Goal: Task Accomplishment & Management: Manage account settings

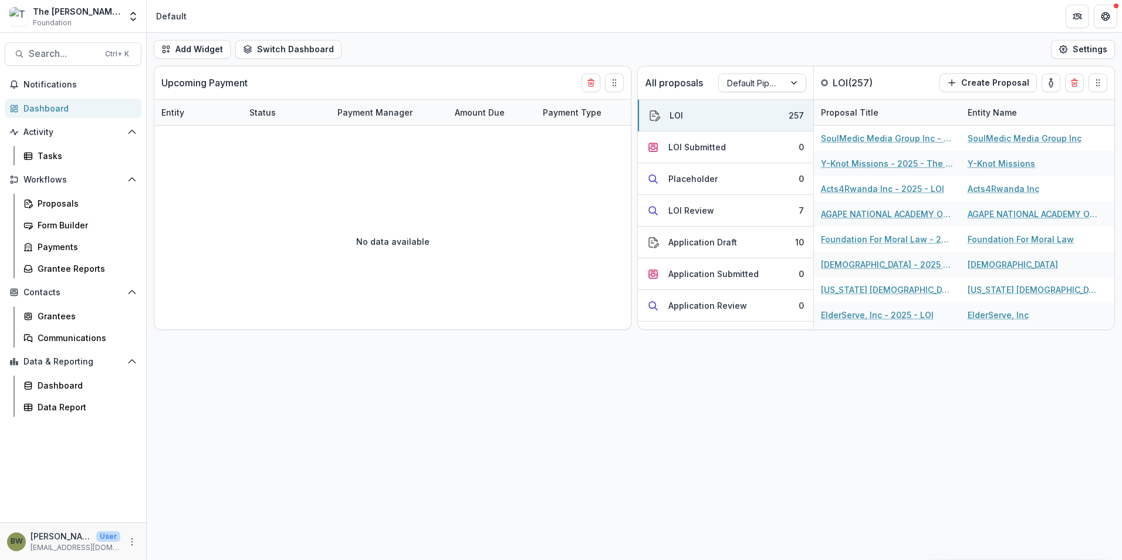
click at [46, 104] on div "Dashboard" at bounding box center [77, 108] width 109 height 12
click at [52, 86] on span "Notifications" at bounding box center [79, 85] width 113 height 10
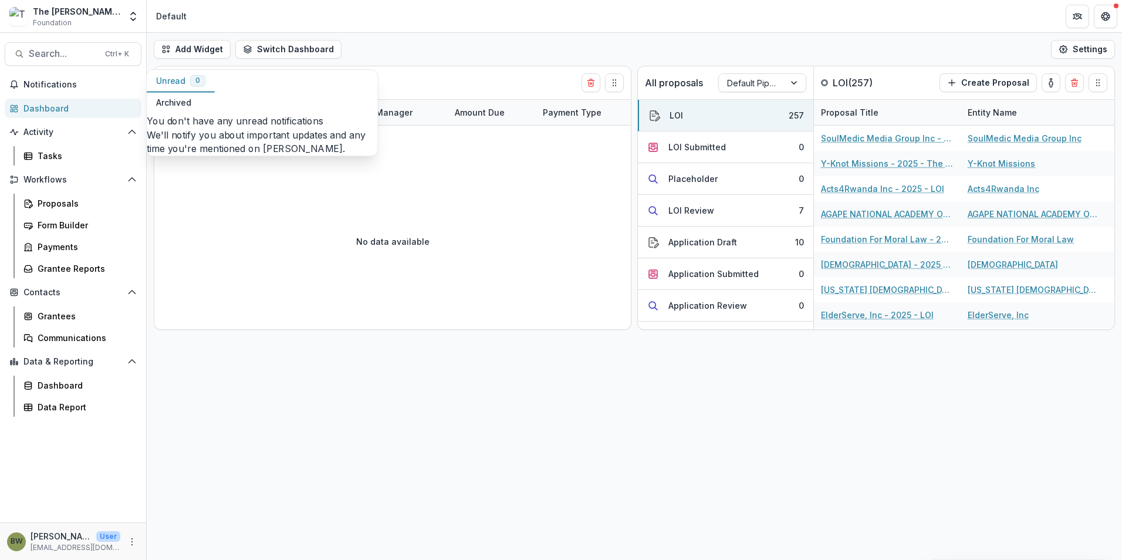
click at [55, 112] on div "Dashboard" at bounding box center [77, 108] width 109 height 12
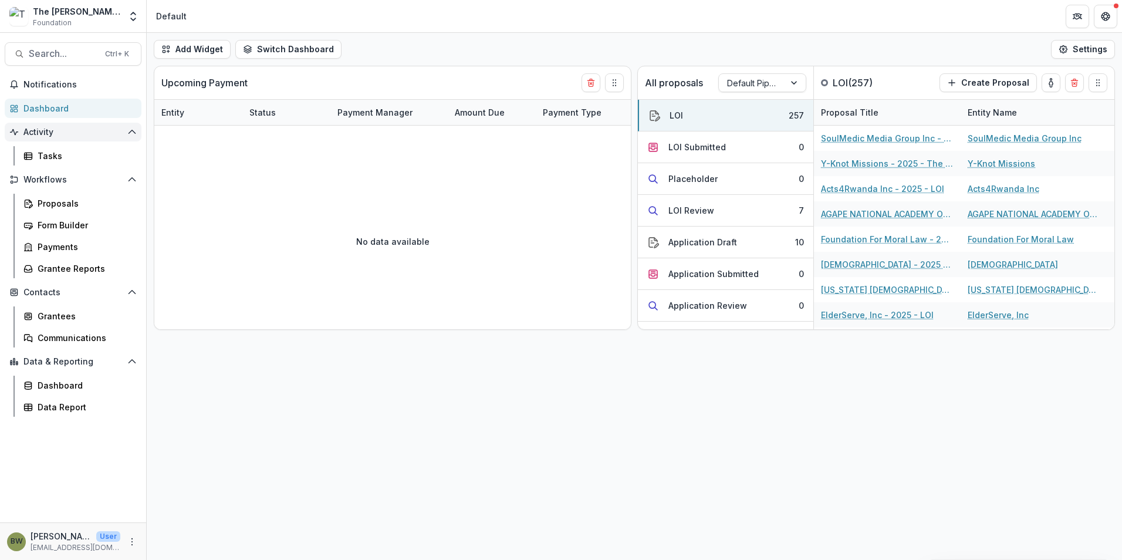
click at [36, 137] on span "Activity" at bounding box center [72, 132] width 99 height 10
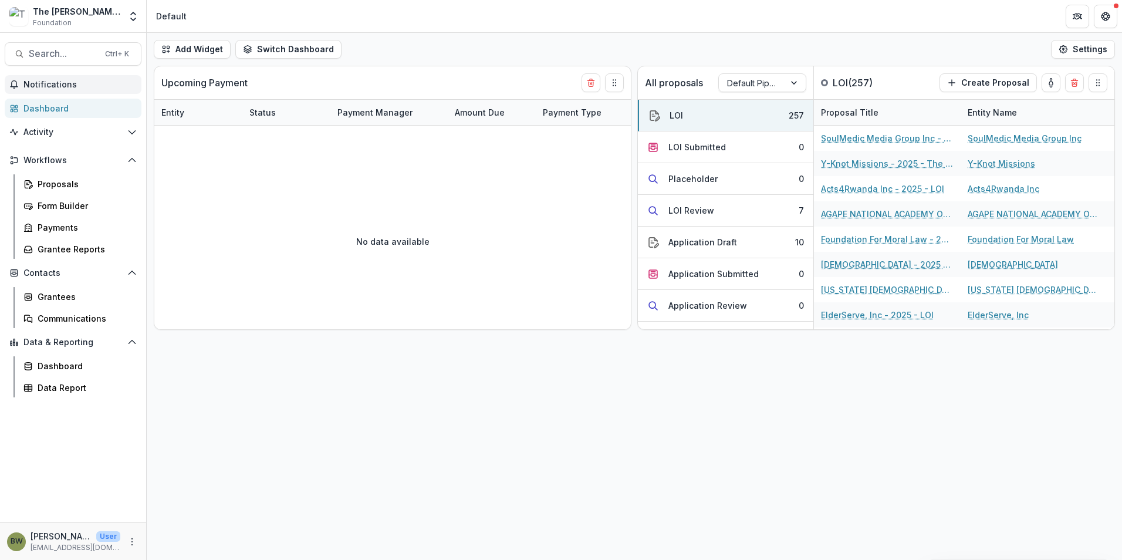
click at [65, 87] on span "Notifications" at bounding box center [79, 85] width 113 height 10
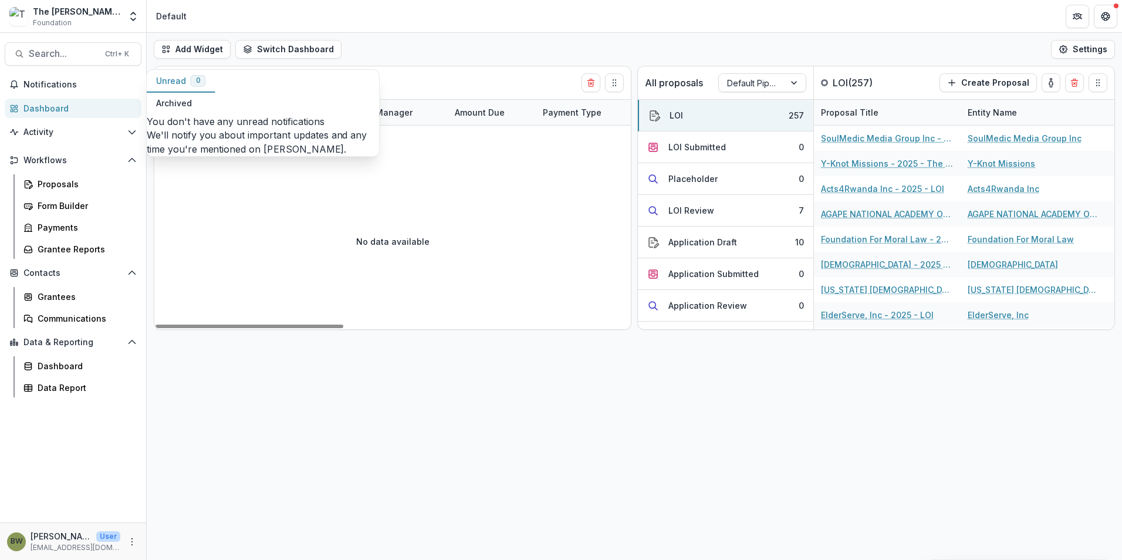
click at [440, 404] on div "Add Widget Switch Dashboard Default New Dashboard Settings Upcoming Payment Ent…" at bounding box center [634, 296] width 975 height 527
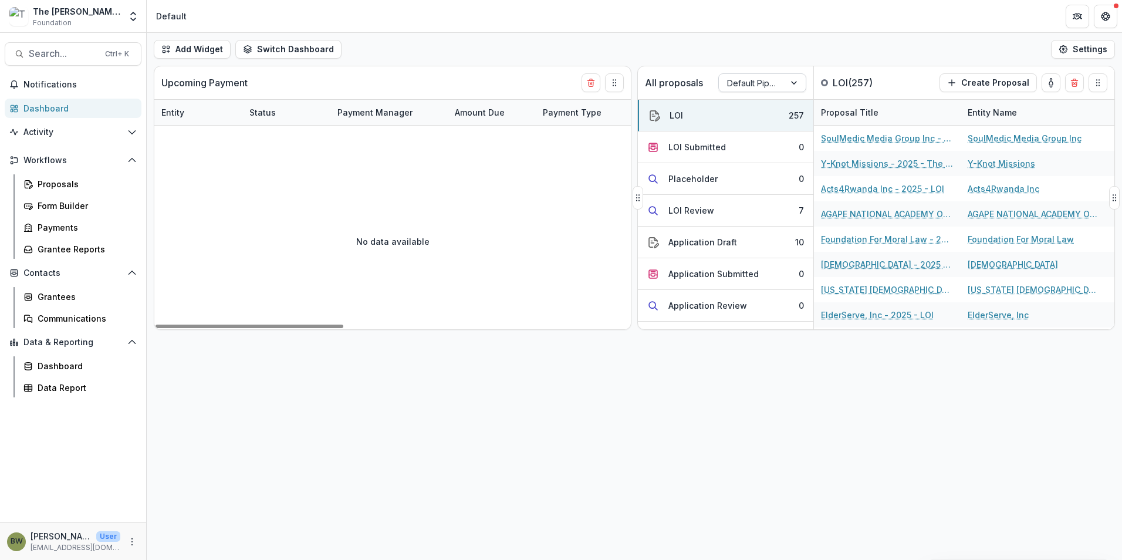
click at [737, 80] on div at bounding box center [751, 83] width 49 height 15
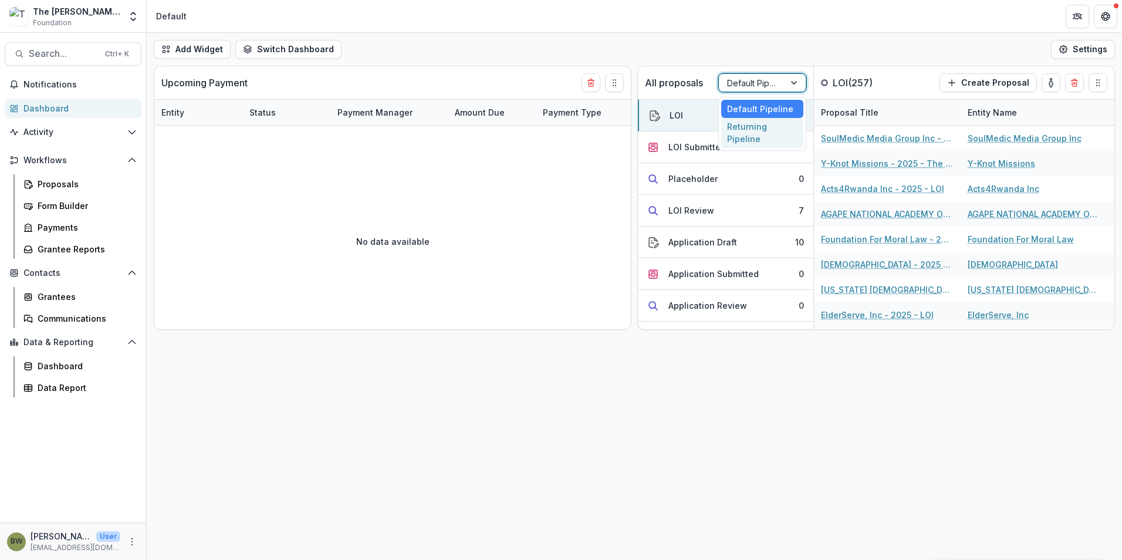
click at [734, 137] on div "Returning Pipeline" at bounding box center [762, 133] width 82 height 31
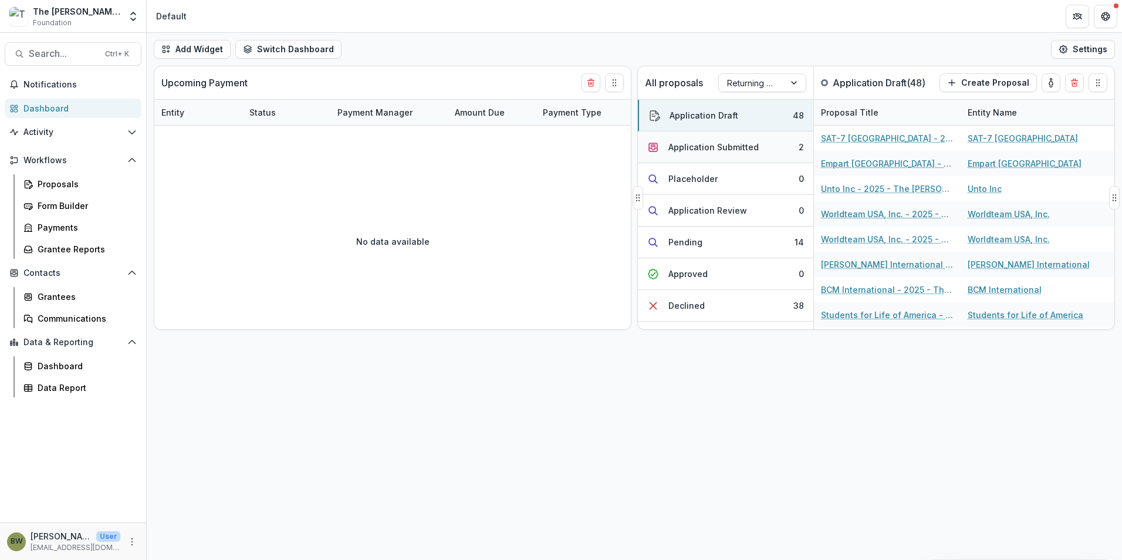
click at [672, 151] on div "Application Submitted" at bounding box center [713, 147] width 90 height 12
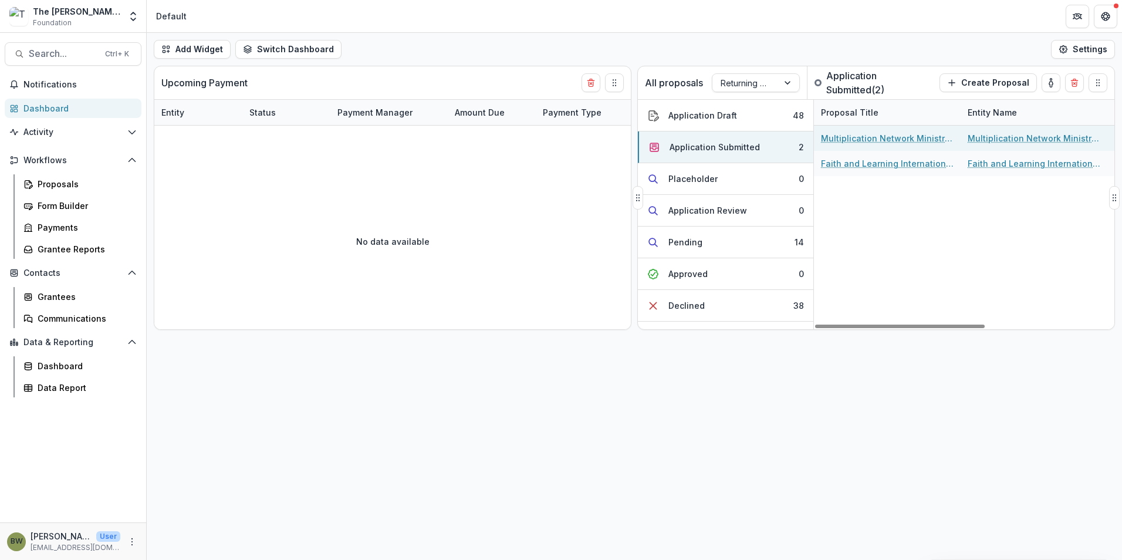
click at [851, 141] on link "Multiplication Network Ministries - 2025 - The Bolick Foundation Grant Proposal…" at bounding box center [887, 138] width 133 height 12
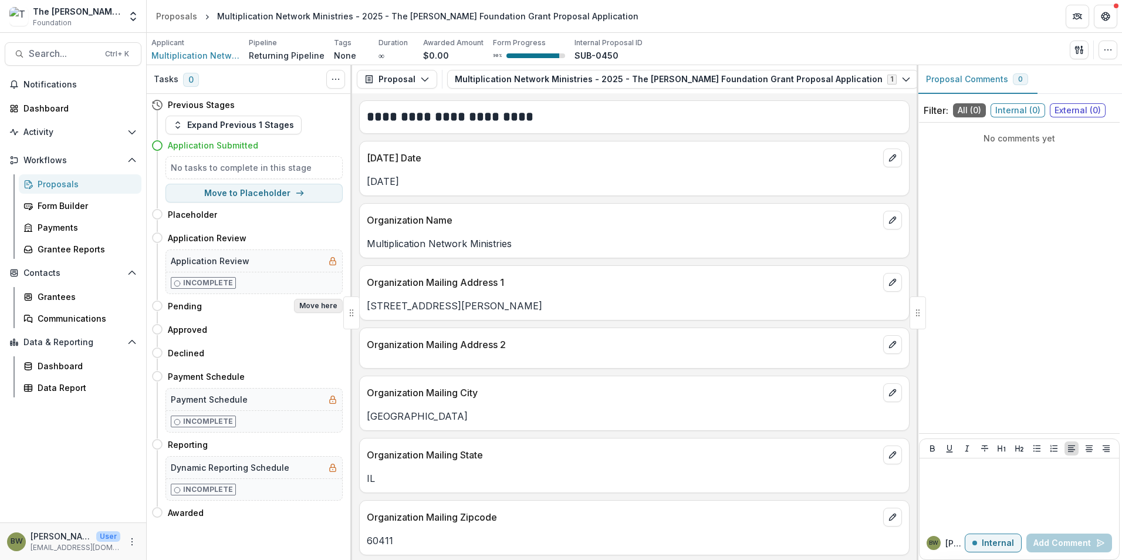
click at [319, 304] on button "Move here" at bounding box center [318, 306] width 49 height 14
select select "*******"
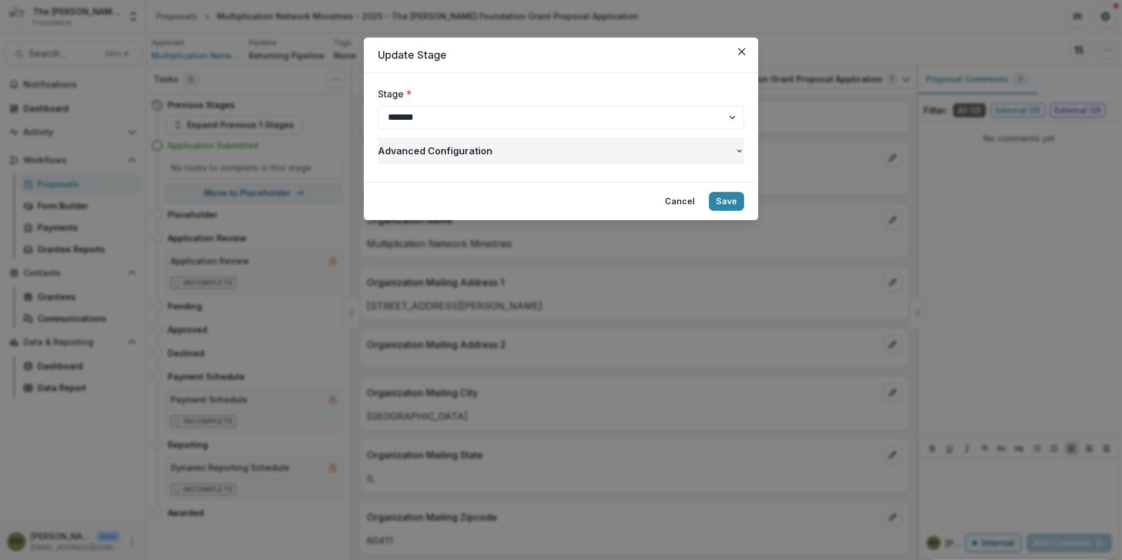
click at [728, 155] on span "Advanced Configuration" at bounding box center [556, 151] width 357 height 14
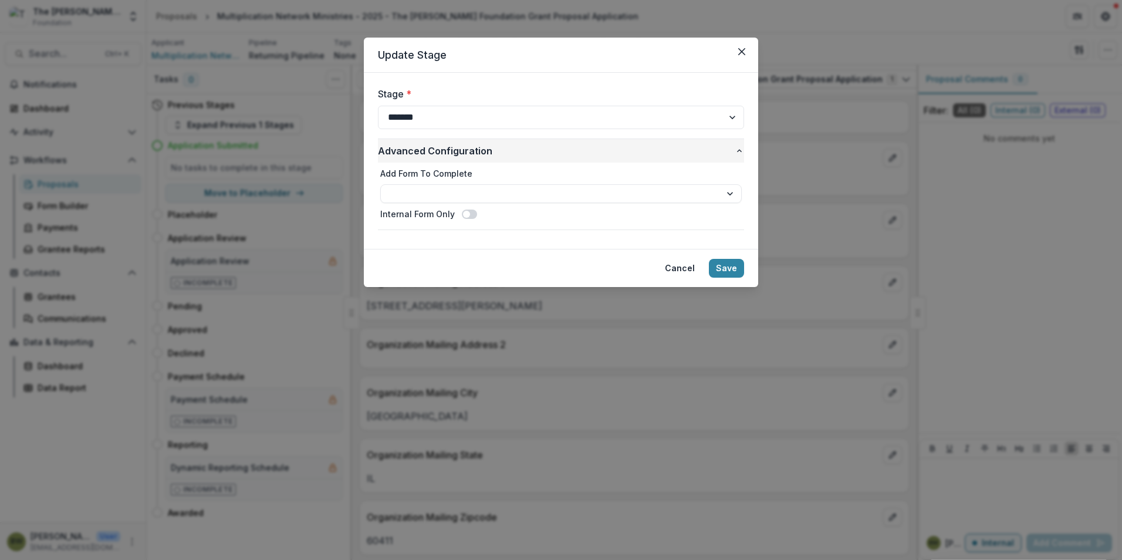
click at [737, 152] on icon "button" at bounding box center [738, 150] width 9 height 9
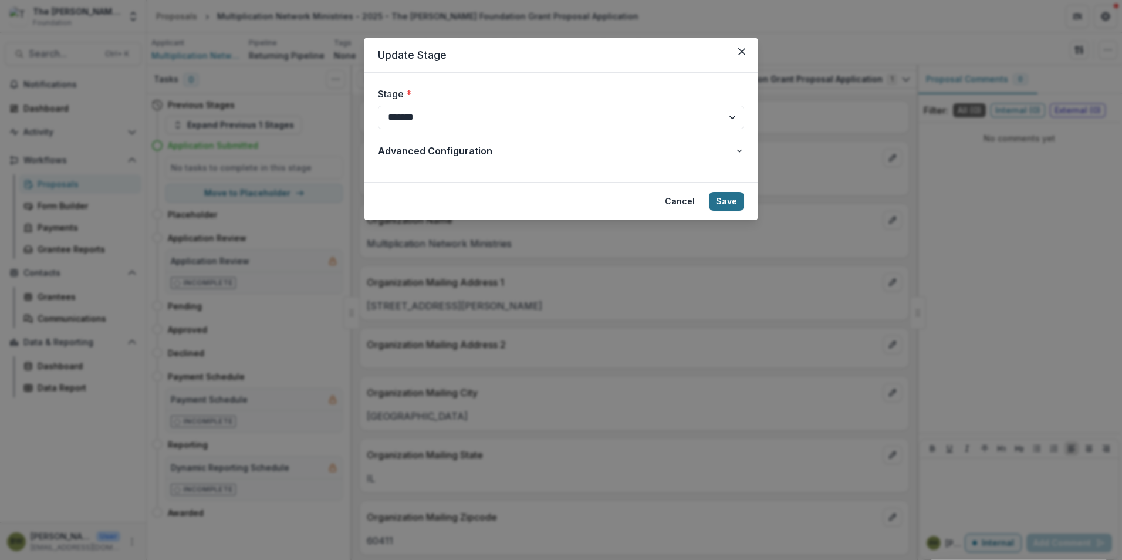
click at [730, 200] on button "Save" at bounding box center [726, 201] width 35 height 19
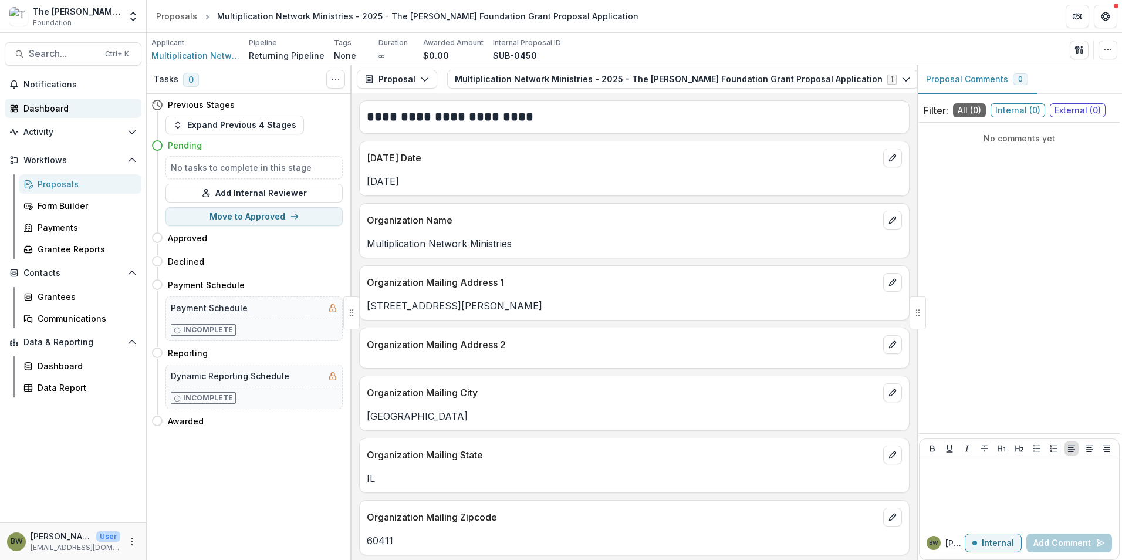
click at [58, 106] on div "Dashboard" at bounding box center [77, 108] width 109 height 12
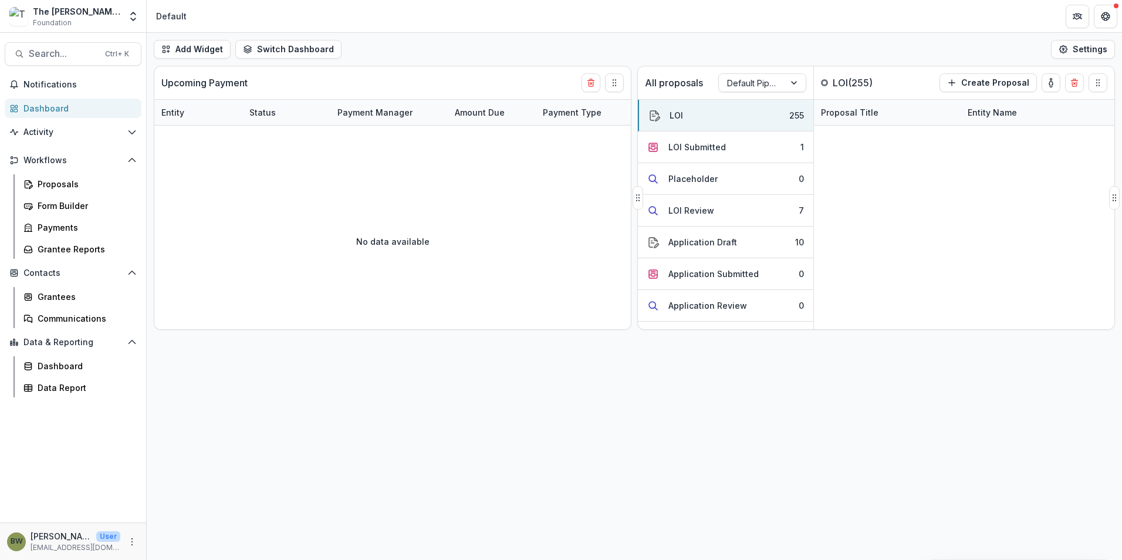
click at [788, 94] on div "All proposals Default Pipeline" at bounding box center [726, 82] width 176 height 33
click at [794, 81] on div at bounding box center [794, 83] width 21 height 18
click at [768, 132] on div "Returning Pipeline" at bounding box center [762, 133] width 82 height 31
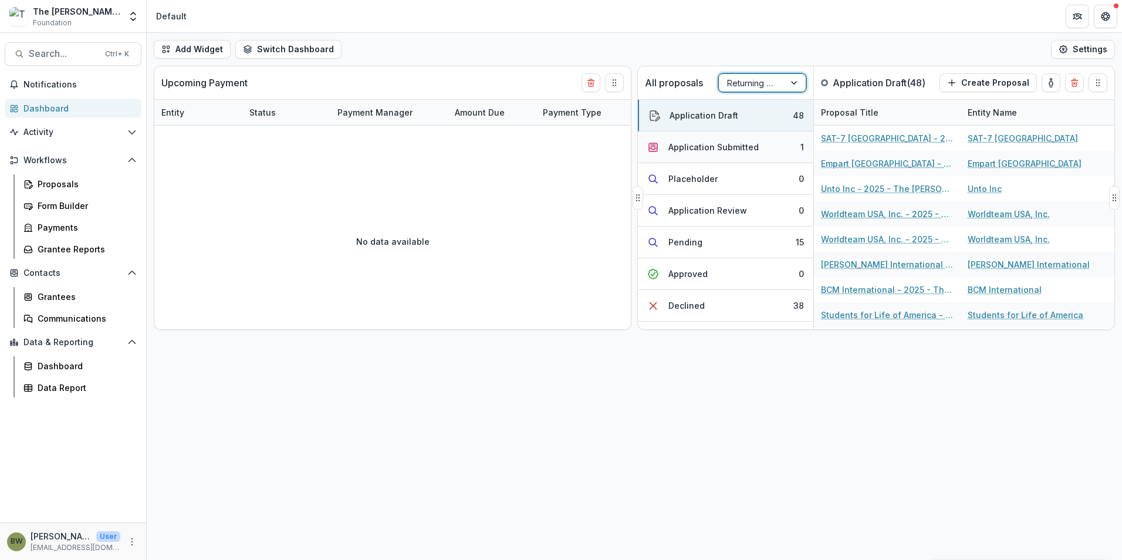
click at [698, 146] on div "Application Submitted" at bounding box center [713, 147] width 90 height 12
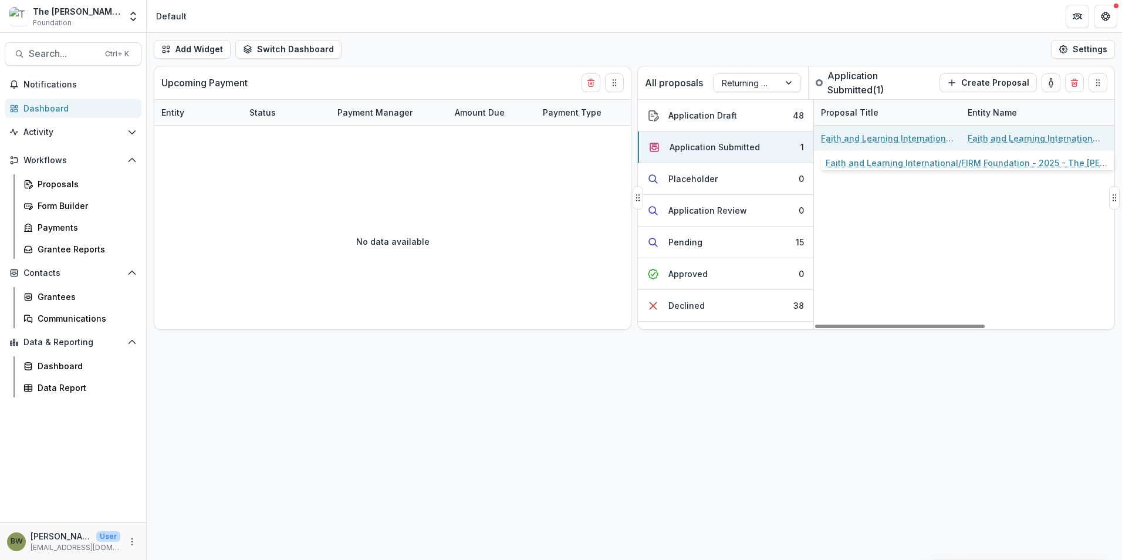
click at [890, 140] on link "Faith and Learning International/FIRM Foundation - 2025 - The Bolick Foundation…" at bounding box center [887, 138] width 133 height 12
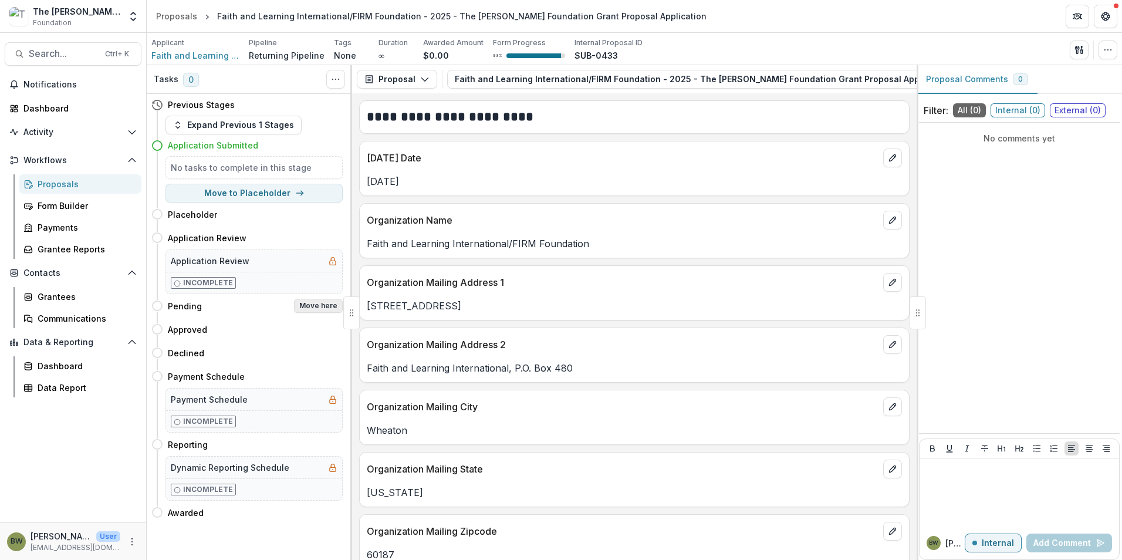
click at [314, 304] on button "Move here" at bounding box center [318, 306] width 49 height 14
select select "*******"
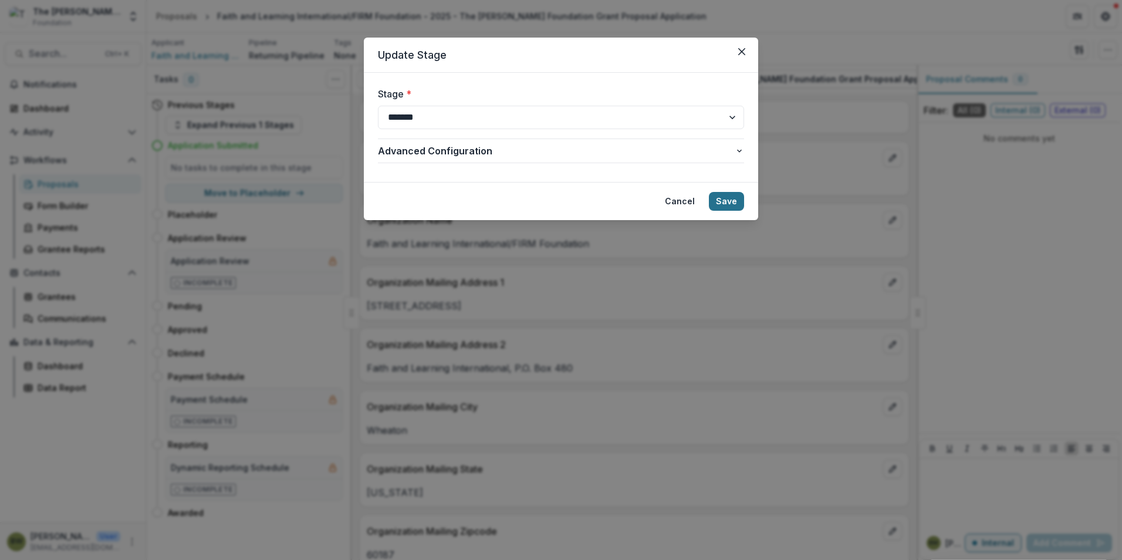
click at [720, 195] on button "Save" at bounding box center [726, 201] width 35 height 19
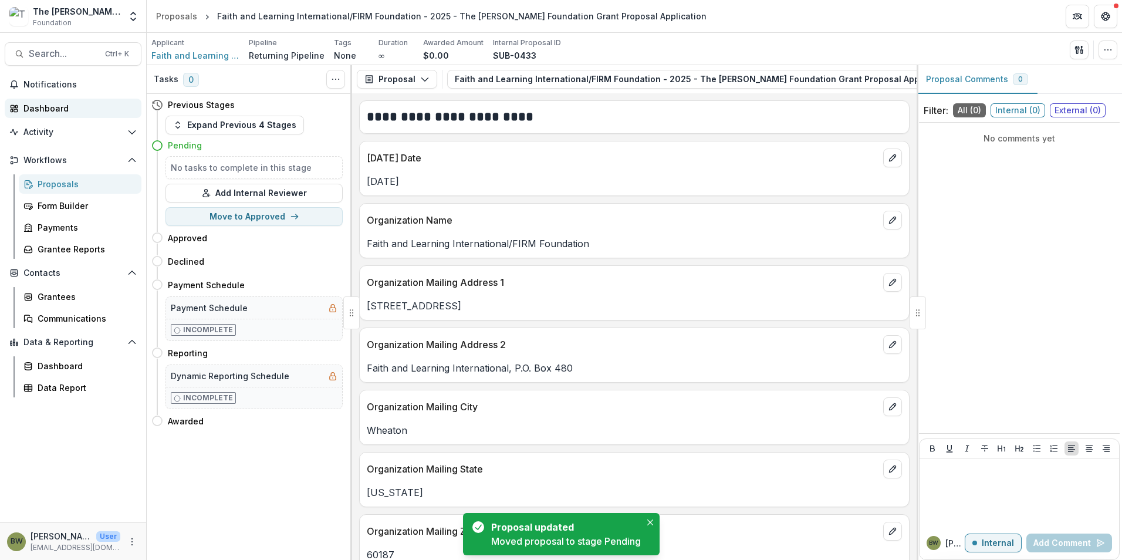
click at [50, 111] on div "Dashboard" at bounding box center [77, 108] width 109 height 12
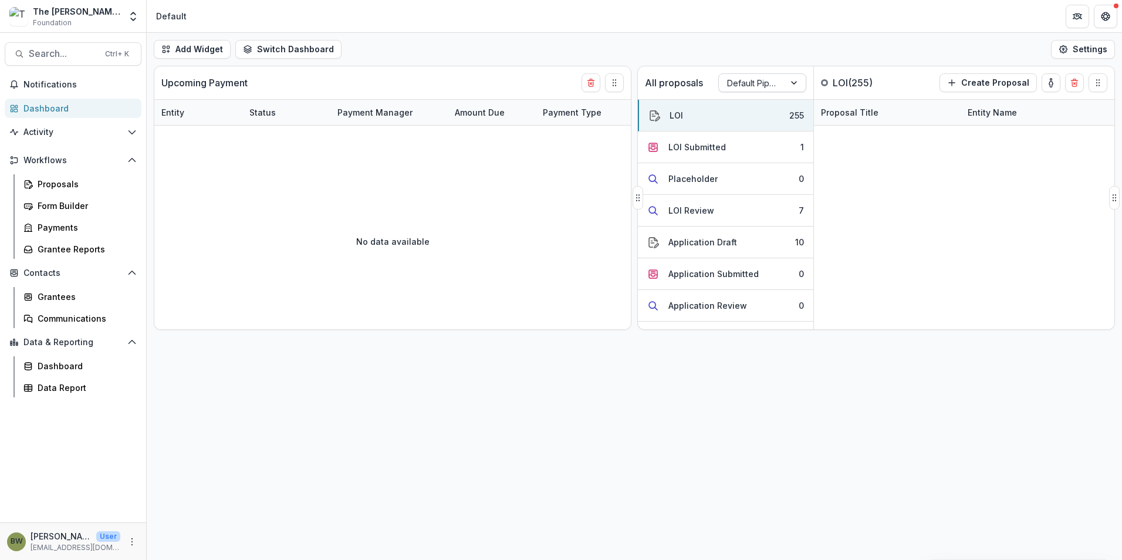
click at [748, 84] on div at bounding box center [751, 83] width 49 height 15
click at [755, 134] on div "Returning Pipeline" at bounding box center [762, 133] width 82 height 31
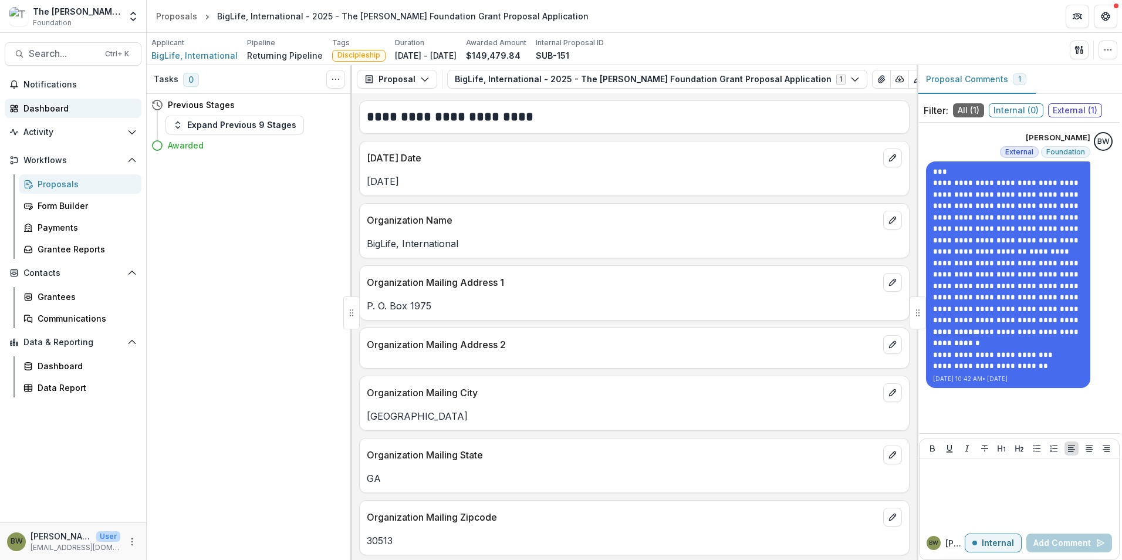
click at [57, 106] on div "Dashboard" at bounding box center [77, 108] width 109 height 12
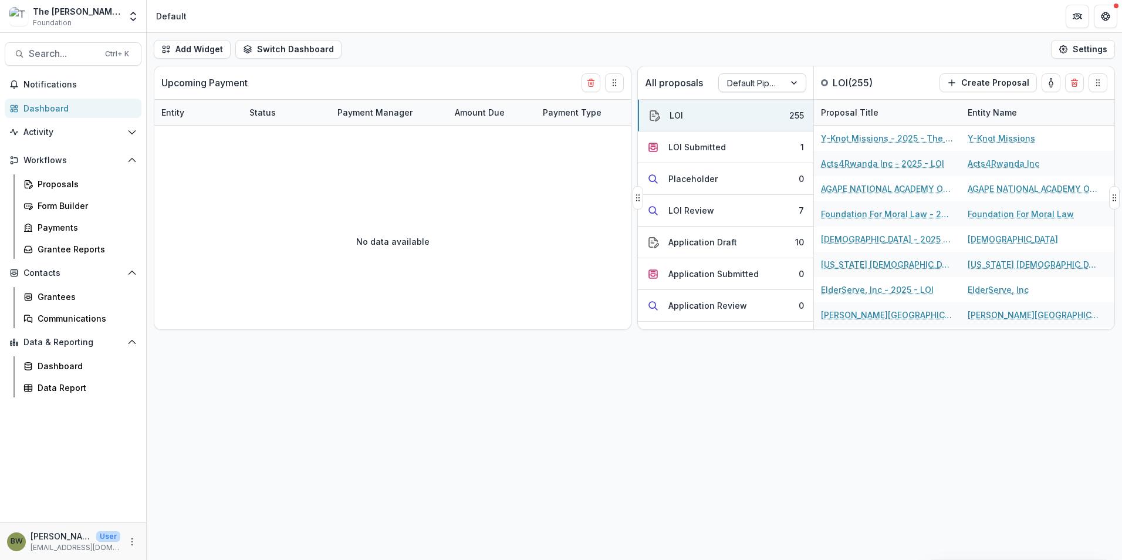
click at [752, 87] on div at bounding box center [751, 83] width 49 height 15
click at [760, 138] on div "Returning Pipeline" at bounding box center [762, 133] width 82 height 31
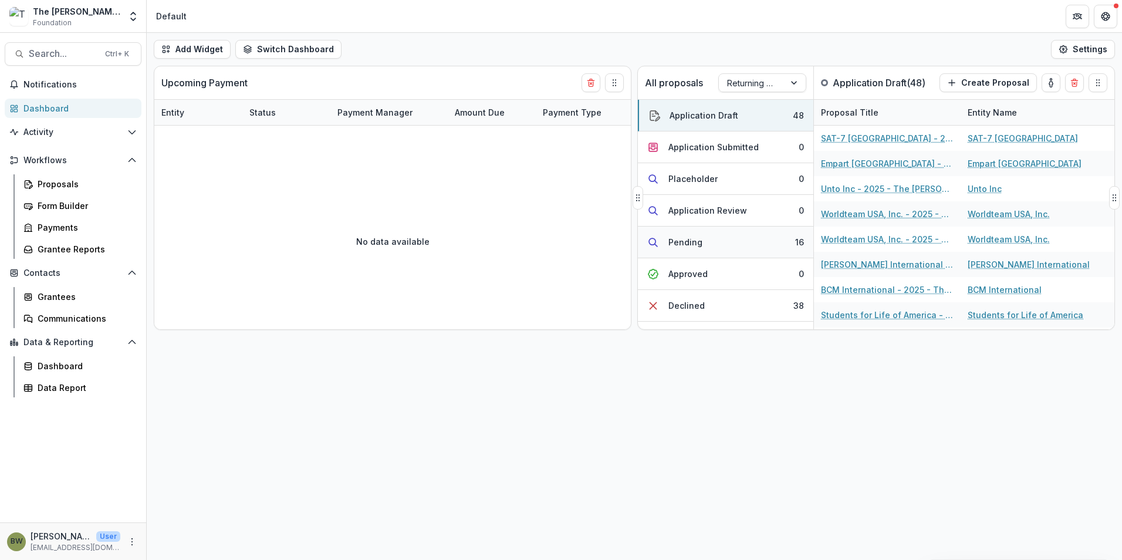
click at [692, 247] on div "Pending" at bounding box center [685, 242] width 34 height 12
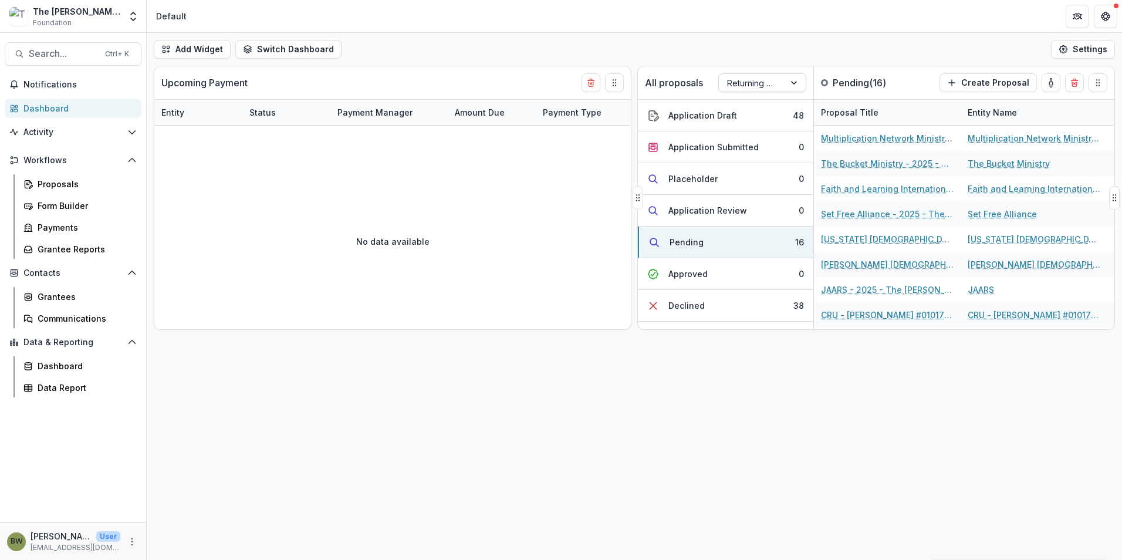
click at [747, 86] on div at bounding box center [751, 83] width 49 height 15
click at [748, 109] on div "Default Pipeline" at bounding box center [762, 109] width 82 height 18
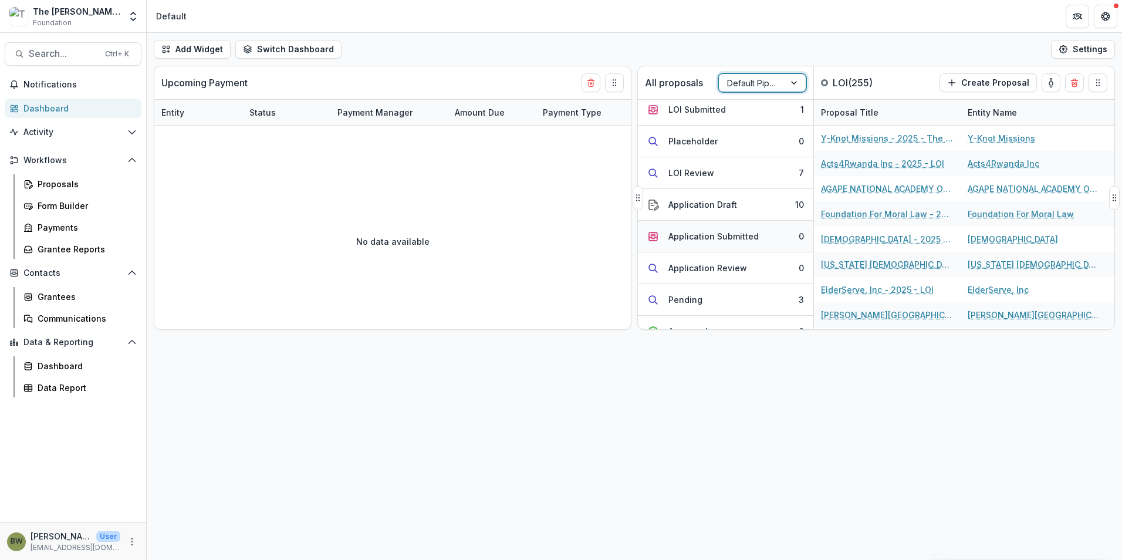
scroll to position [59, 0]
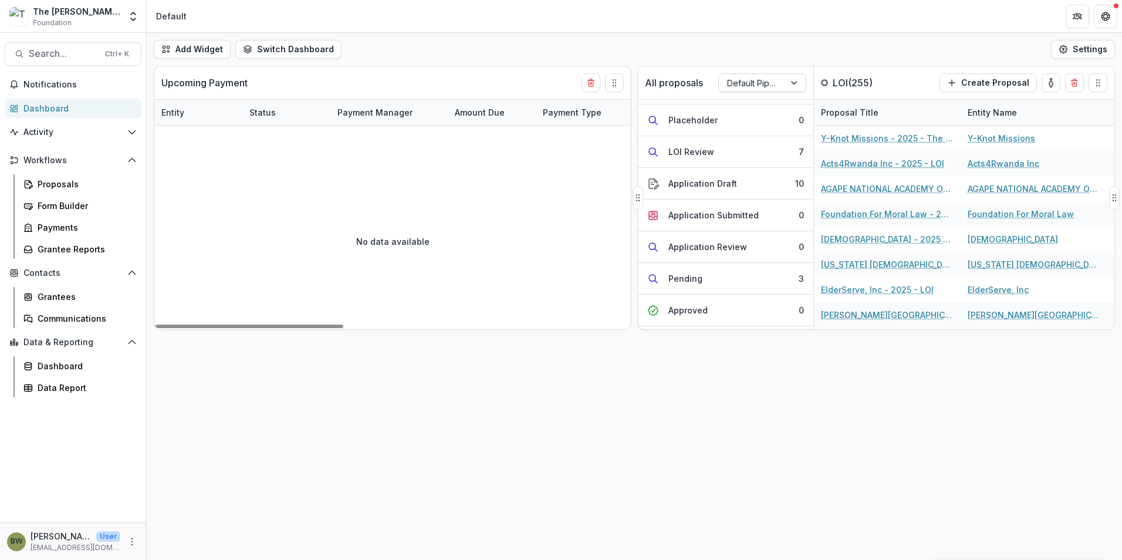
click at [781, 85] on div "Default Pipeline" at bounding box center [752, 82] width 66 height 17
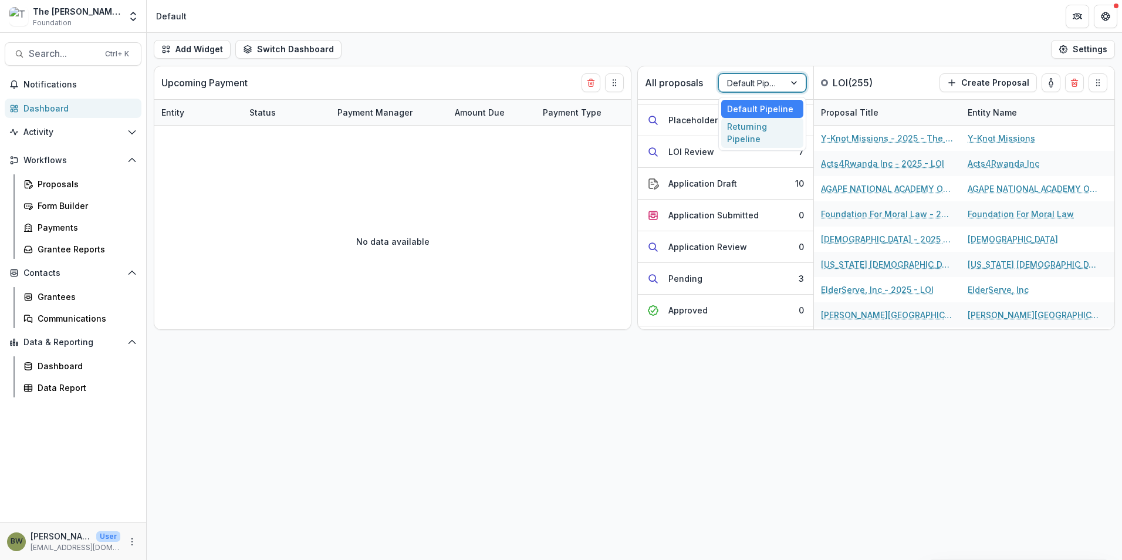
click at [765, 134] on div "Returning Pipeline" at bounding box center [762, 133] width 82 height 31
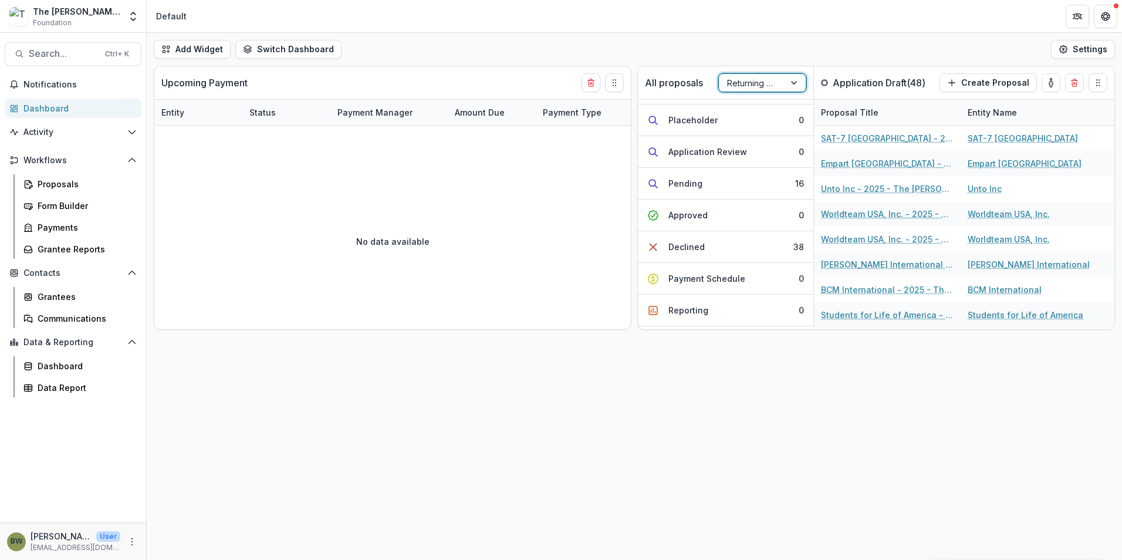
scroll to position [0, 0]
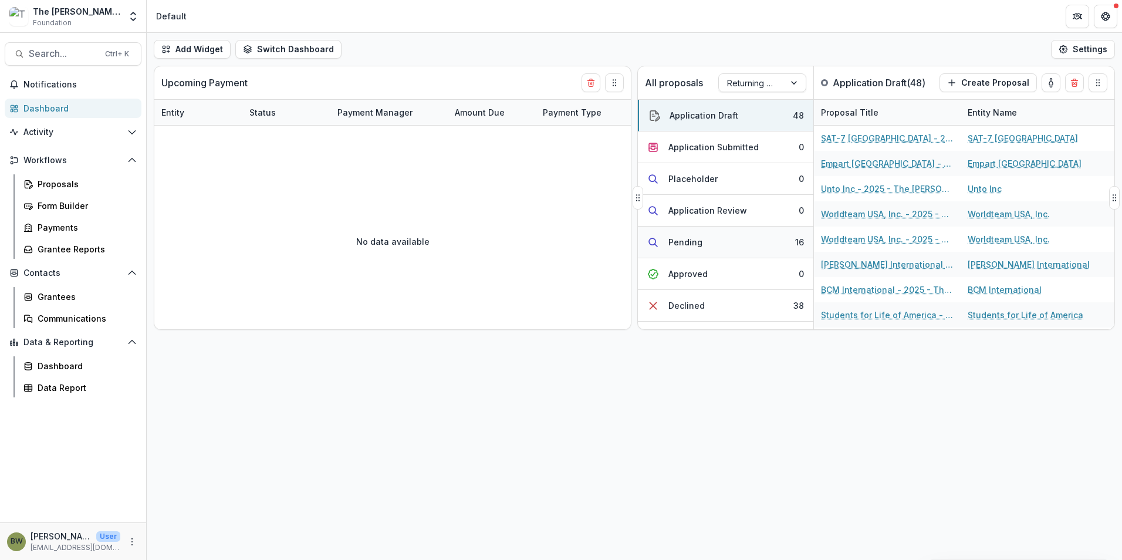
click at [690, 248] on div "Pending" at bounding box center [685, 242] width 34 height 12
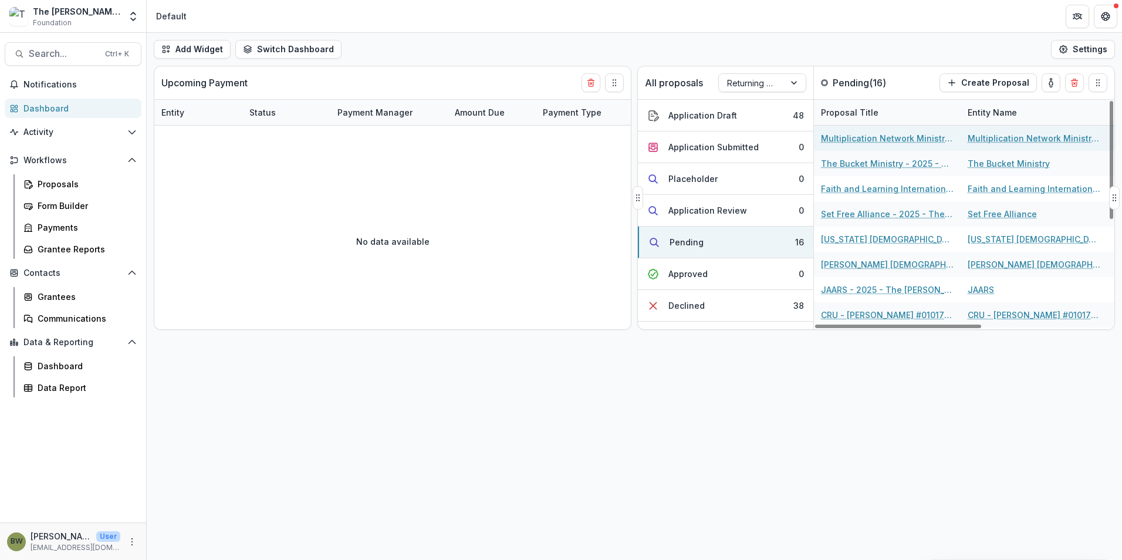
click at [890, 143] on link "Multiplication Network Ministries - 2025 - The Bolick Foundation Grant Proposal…" at bounding box center [887, 138] width 133 height 12
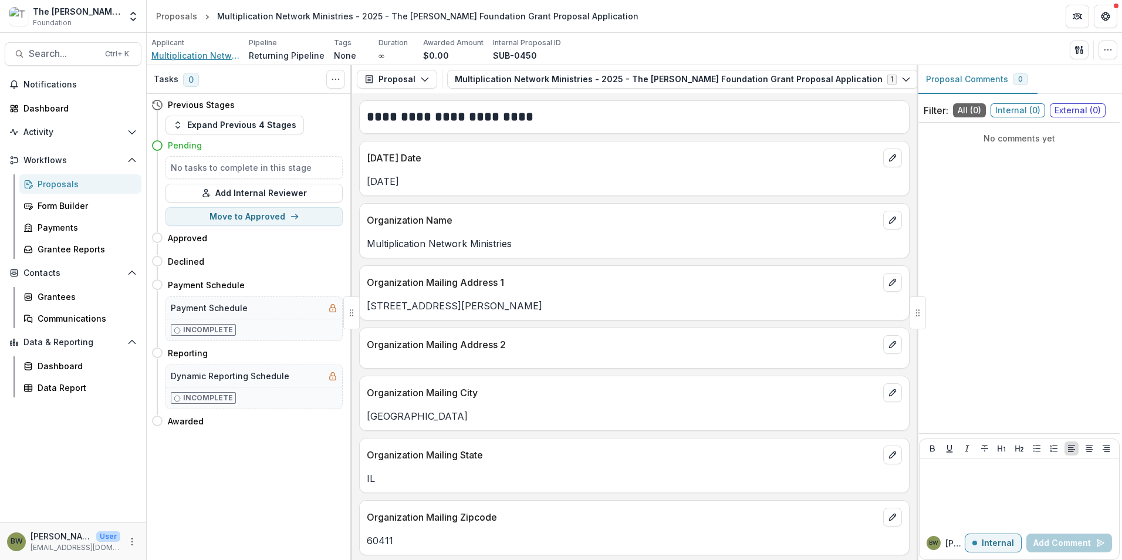
click at [192, 52] on span "Multiplication Network Ministries" at bounding box center [195, 55] width 88 height 12
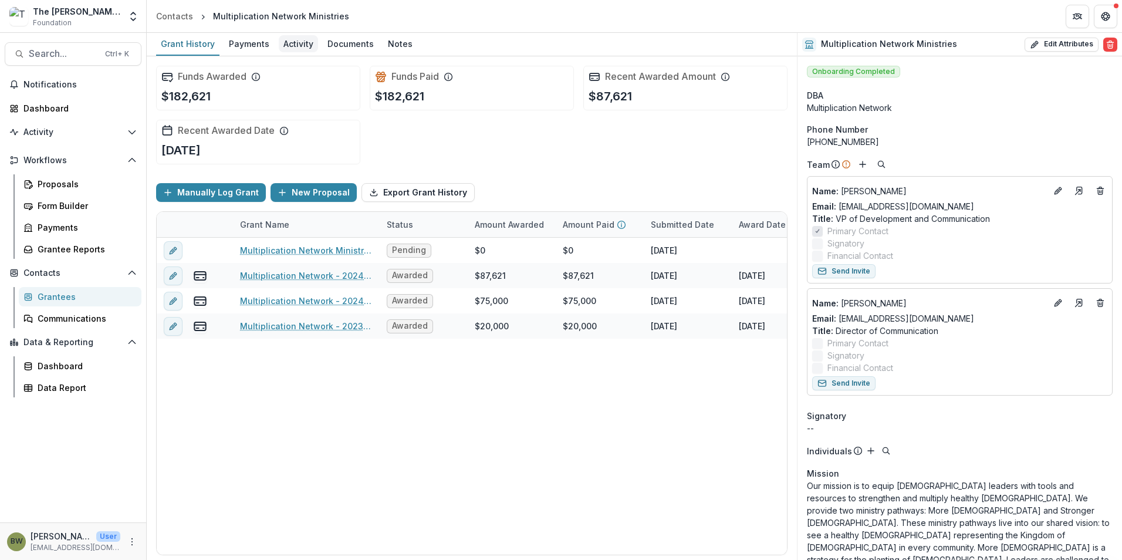
click at [293, 47] on div "Activity" at bounding box center [298, 43] width 39 height 17
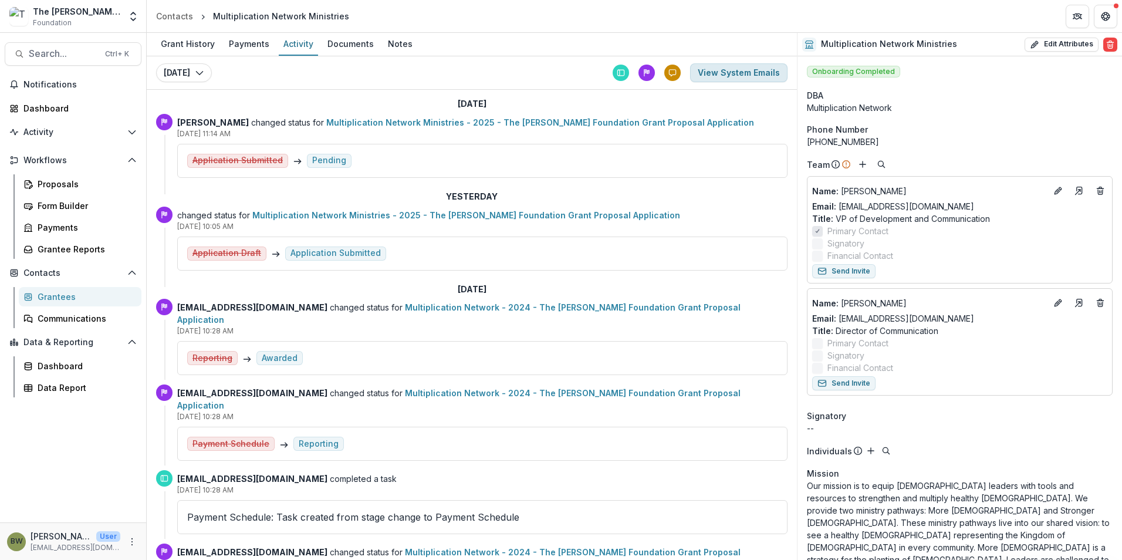
click at [754, 74] on button "View System Emails" at bounding box center [738, 72] width 97 height 19
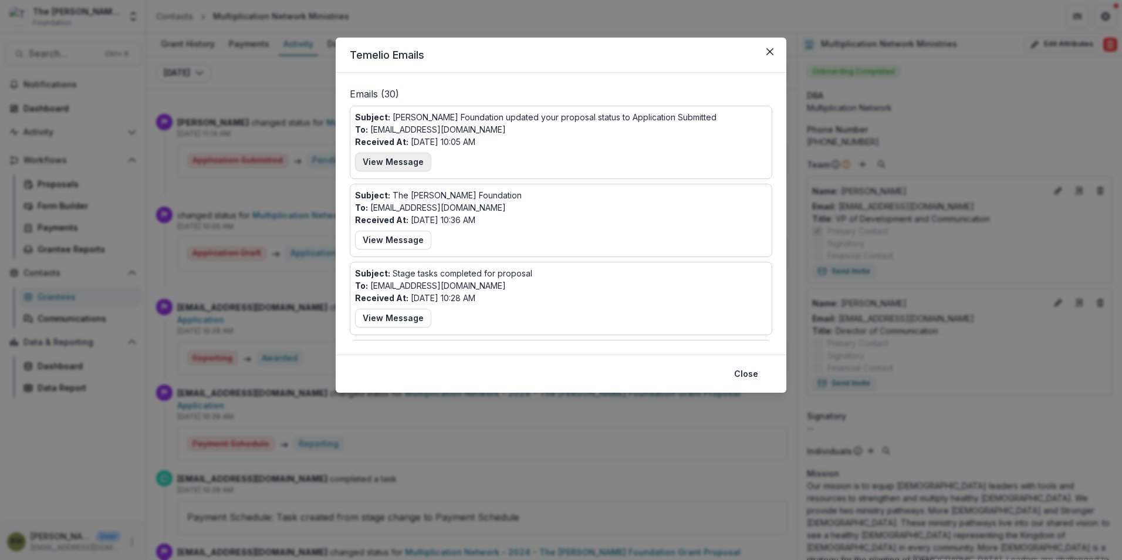
click at [391, 159] on button "View Message" at bounding box center [393, 162] width 76 height 19
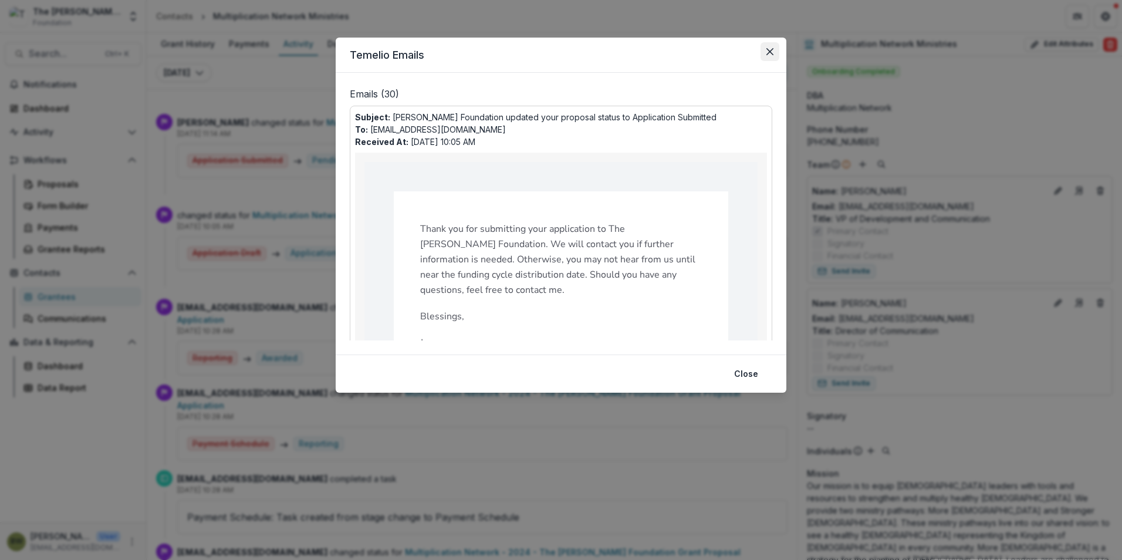
click at [771, 54] on icon "Close" at bounding box center [769, 51] width 7 height 7
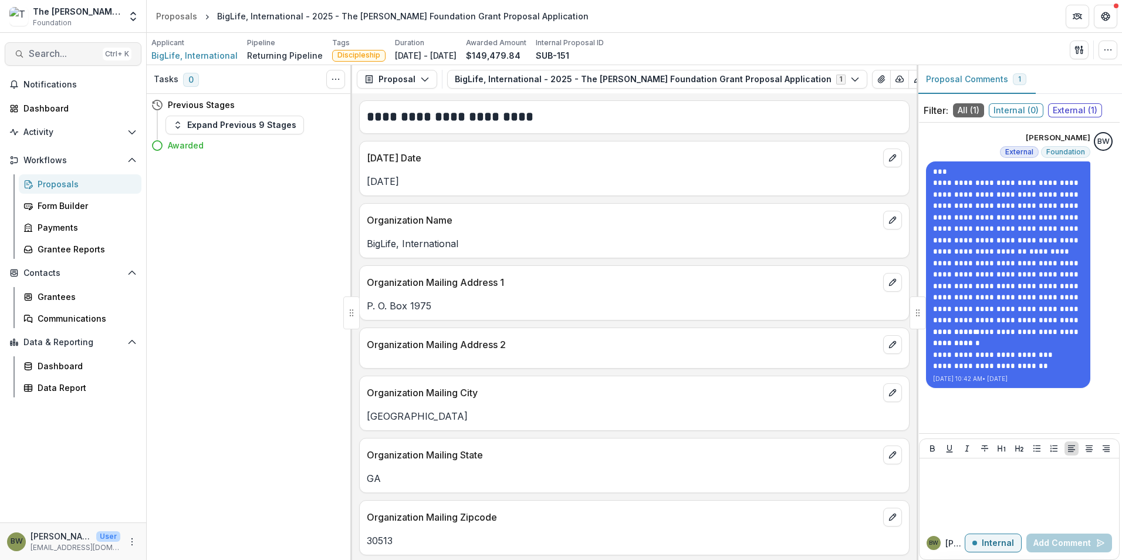
click at [56, 51] on span "Search..." at bounding box center [63, 53] width 69 height 11
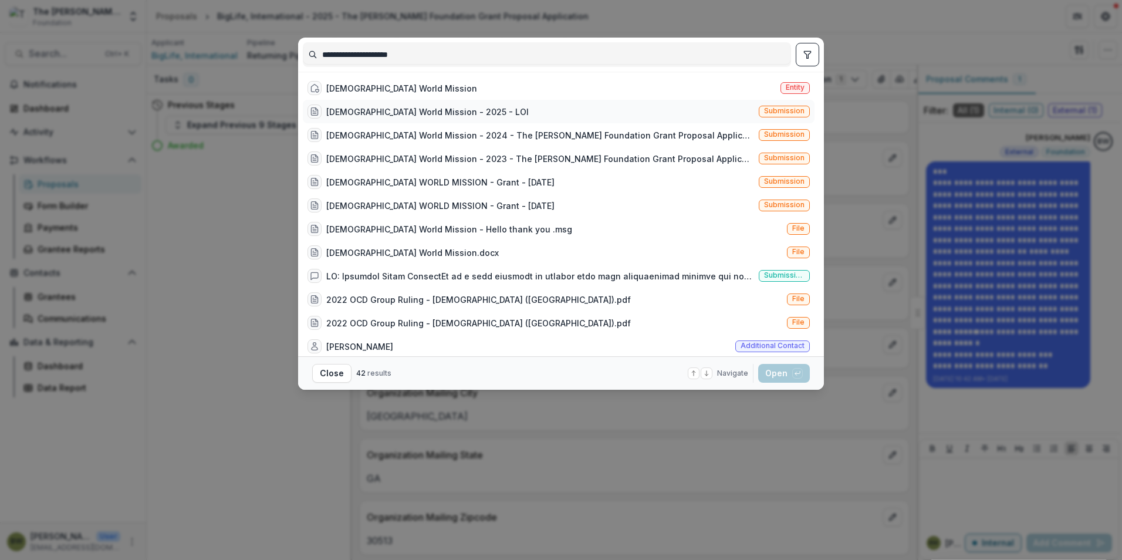
type input "**********"
click at [402, 113] on div "[DEMOGRAPHIC_DATA] World Mission - 2025 - LOI" at bounding box center [427, 112] width 202 height 12
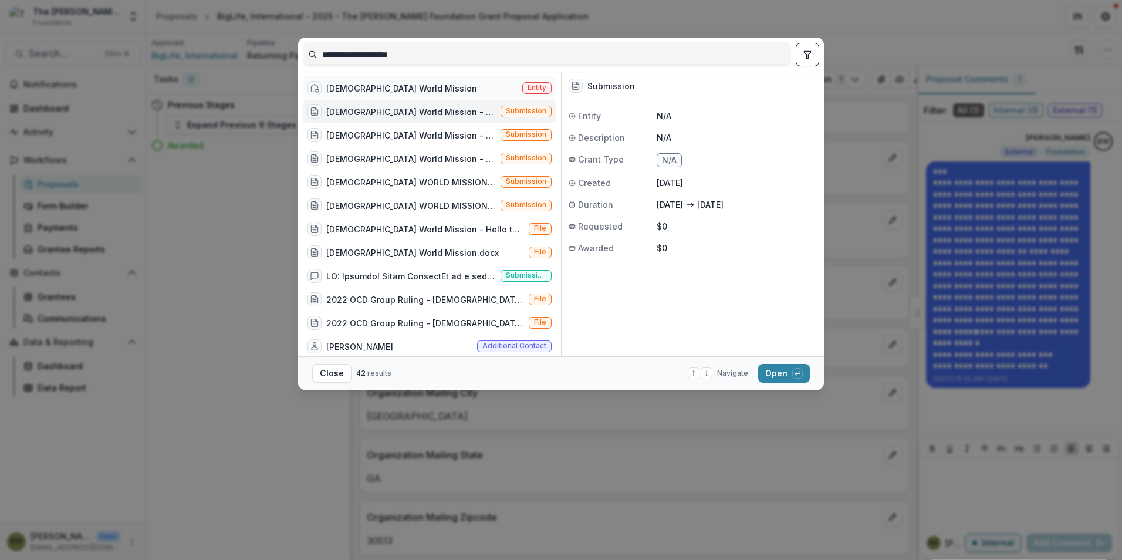
click at [370, 82] on div "[DEMOGRAPHIC_DATA] World Mission" at bounding box center [401, 88] width 151 height 12
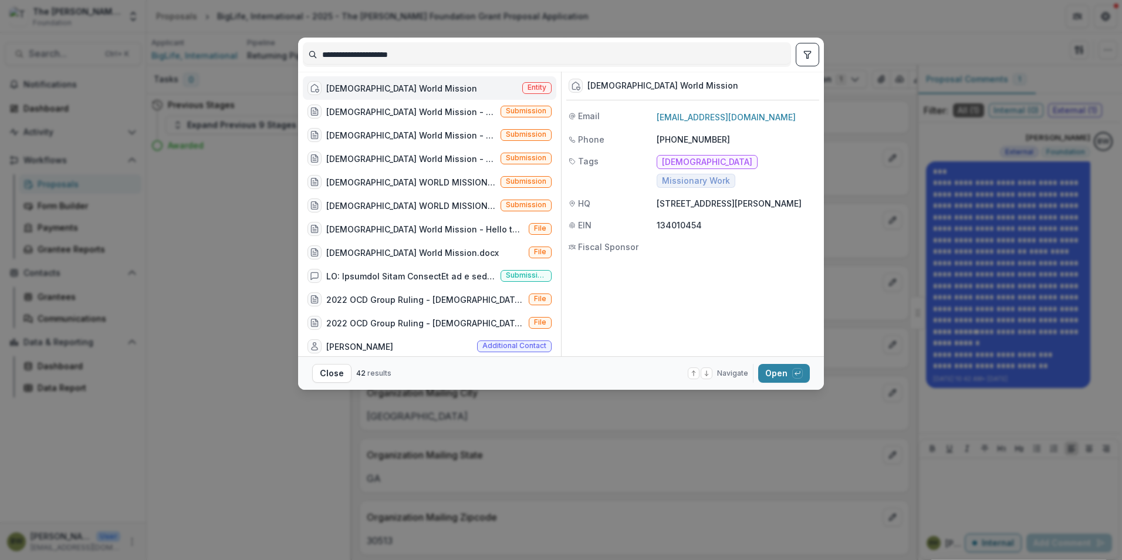
click at [527, 87] on span "Entity" at bounding box center [536, 87] width 19 height 8
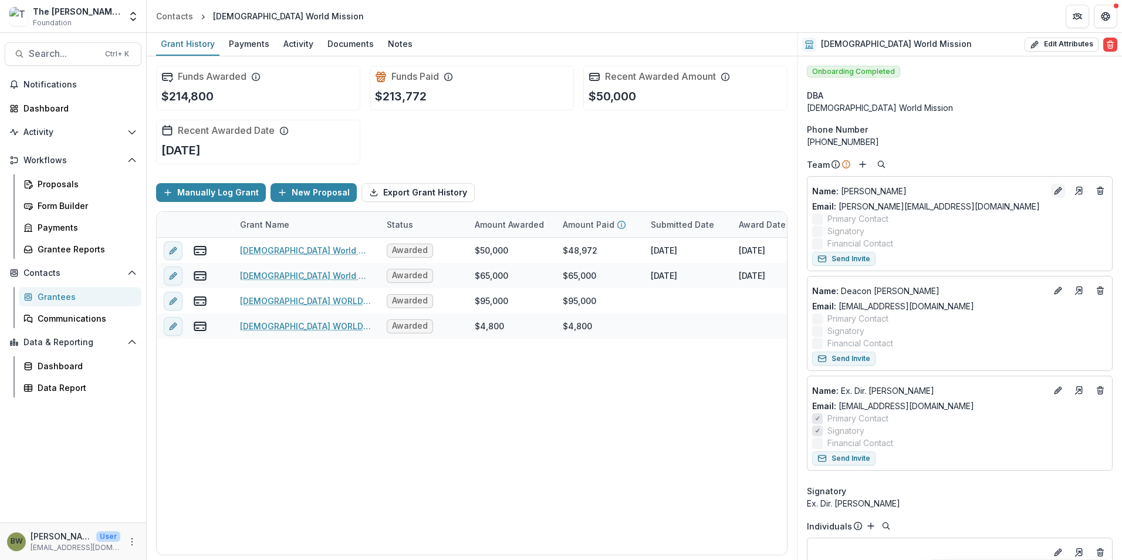
click at [1056, 192] on line "Edit" at bounding box center [1057, 190] width 2 height 2
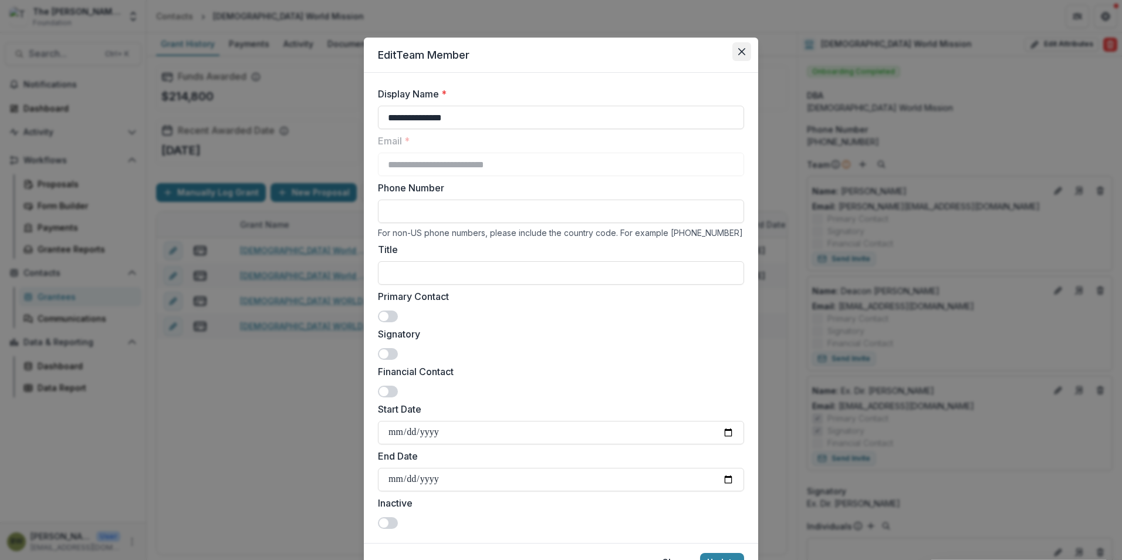
click at [741, 55] on icon "Close" at bounding box center [741, 51] width 7 height 7
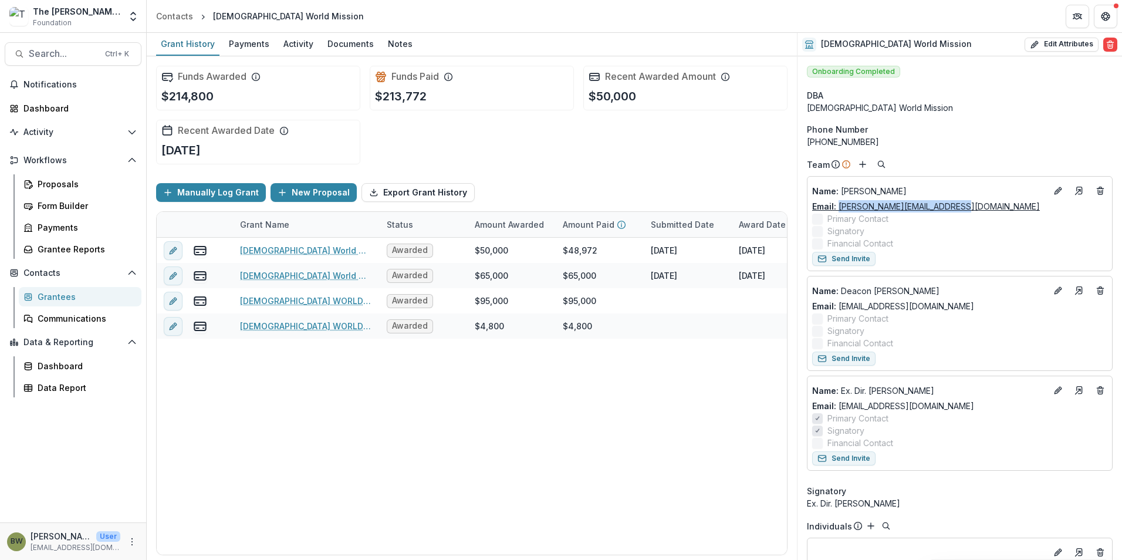
drag, startPoint x: 958, startPoint y: 204, endPoint x: 838, endPoint y: 205, distance: 120.3
click at [838, 205] on div "Email: [PERSON_NAME][EMAIL_ADDRESS][DOMAIN_NAME]" at bounding box center [959, 206] width 295 height 12
drag, startPoint x: 838, startPoint y: 205, endPoint x: 854, endPoint y: 205, distance: 15.8
copy link "[PERSON_NAME][EMAIL_ADDRESS][DOMAIN_NAME]"
click at [413, 46] on div "Grant History Payments Activity Documents Notes" at bounding box center [472, 44] width 650 height 23
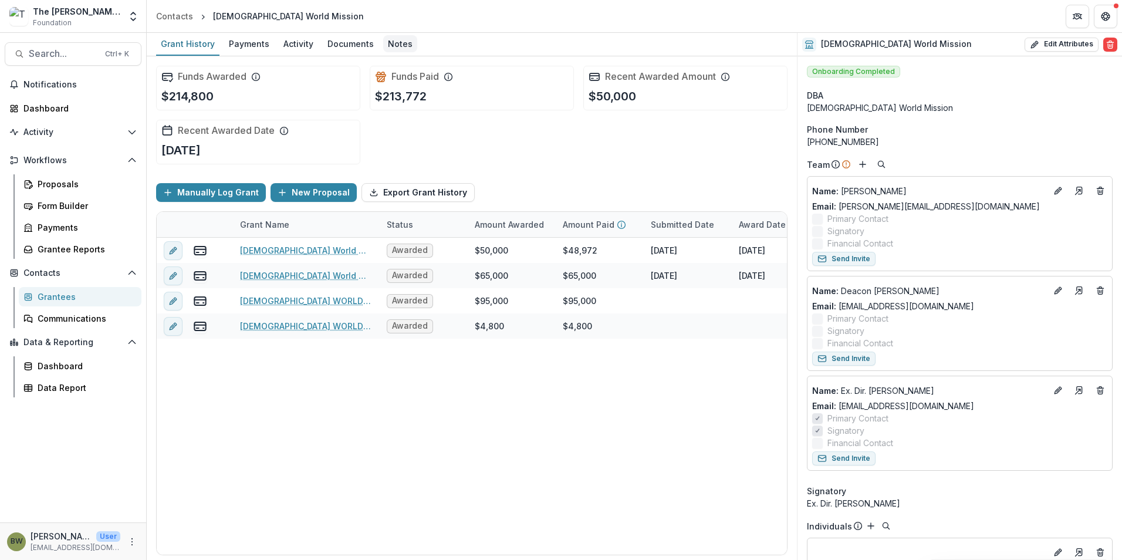
click at [400, 46] on div "Notes" at bounding box center [400, 43] width 34 height 17
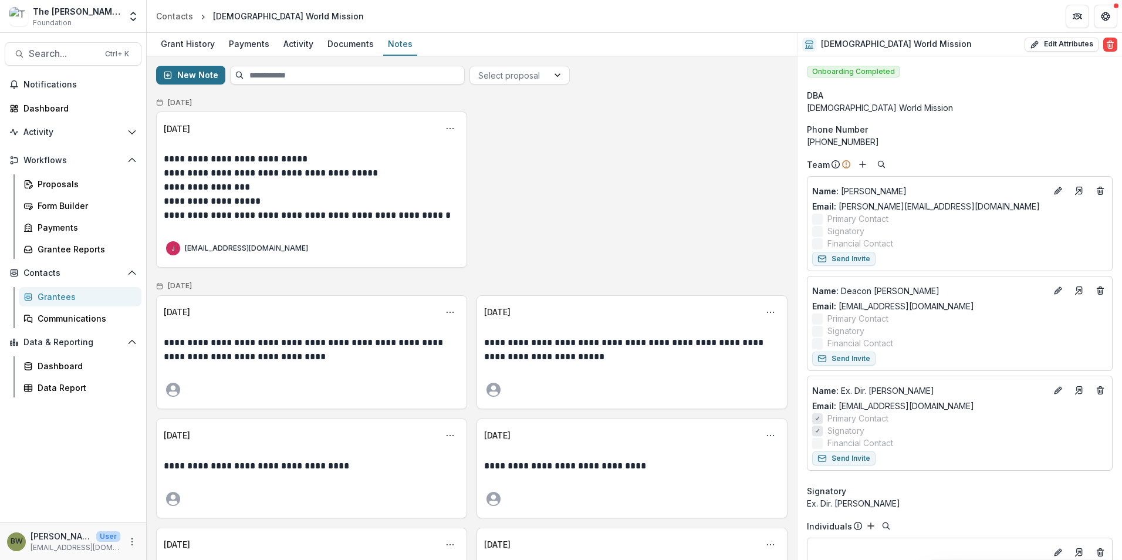
click at [204, 79] on button "New Note" at bounding box center [190, 75] width 69 height 19
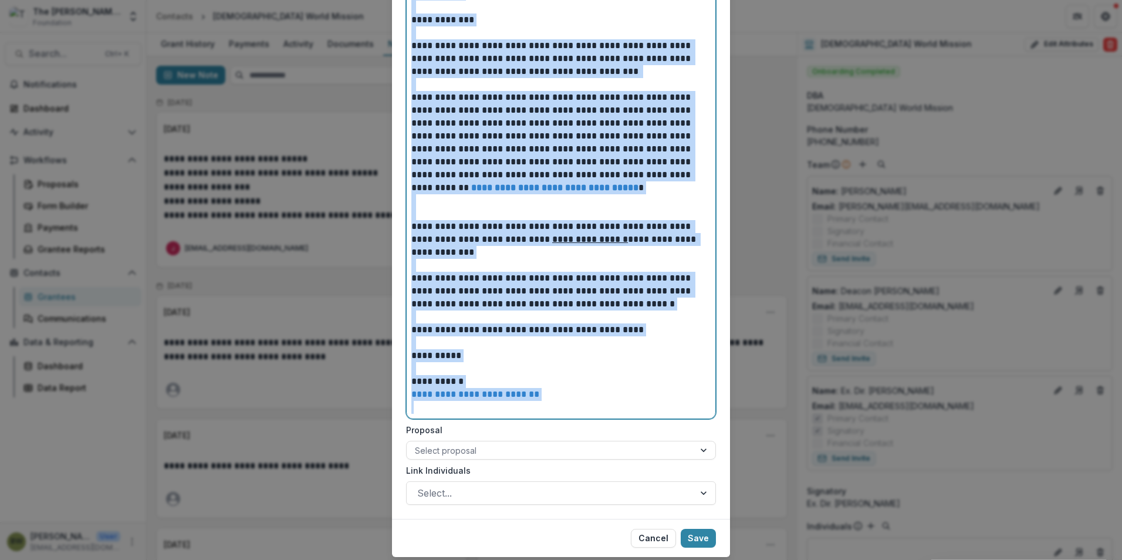
drag, startPoint x: 412, startPoint y: 144, endPoint x: 654, endPoint y: 551, distance: 472.9
click at [653, 556] on div "**********" at bounding box center [561, 280] width 1122 height 560
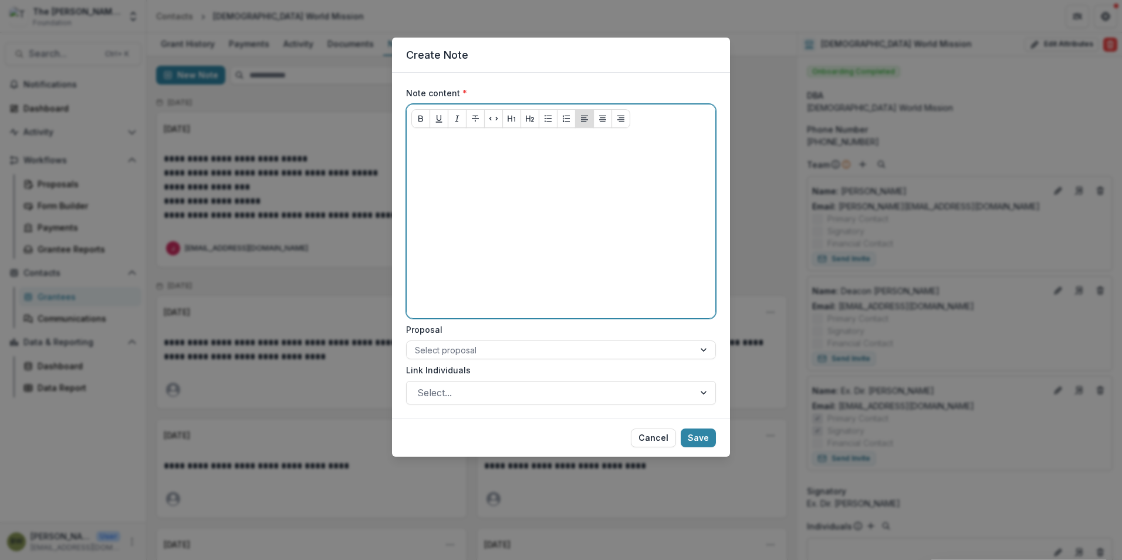
click at [494, 178] on div at bounding box center [560, 225] width 299 height 176
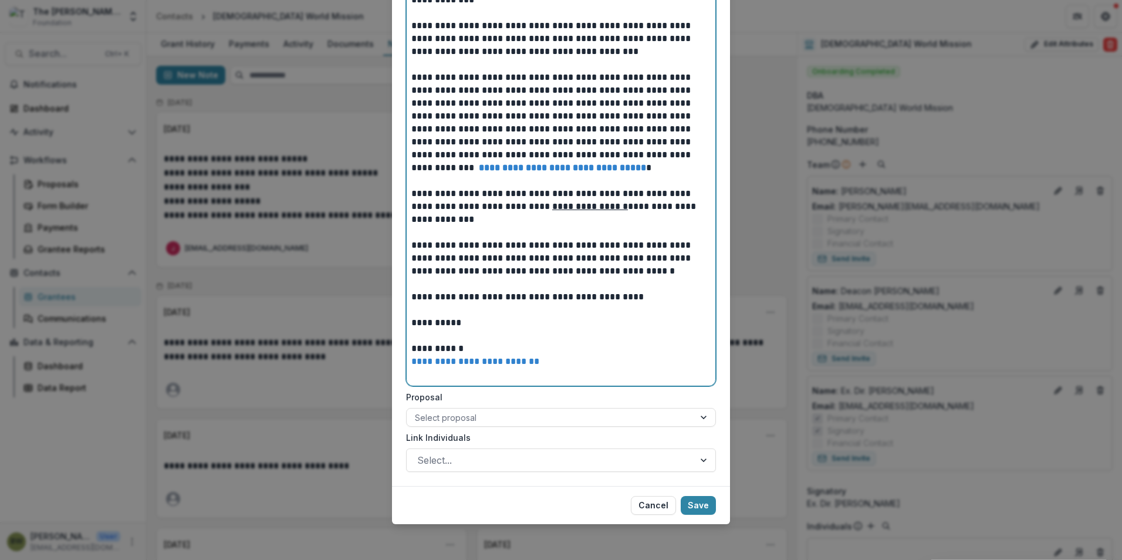
scroll to position [171, 0]
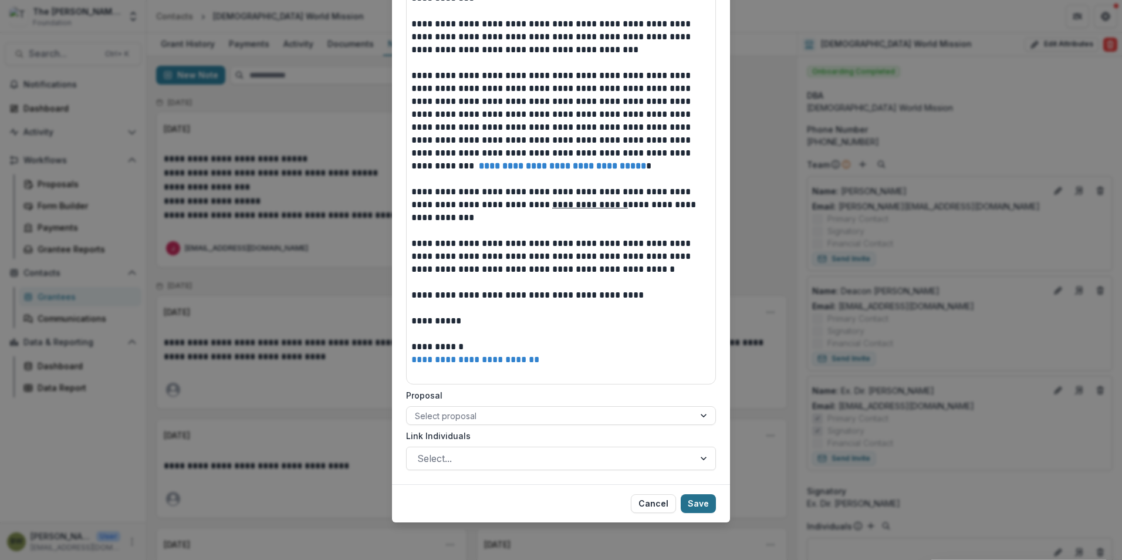
click at [698, 504] on button "Save" at bounding box center [697, 503] width 35 height 19
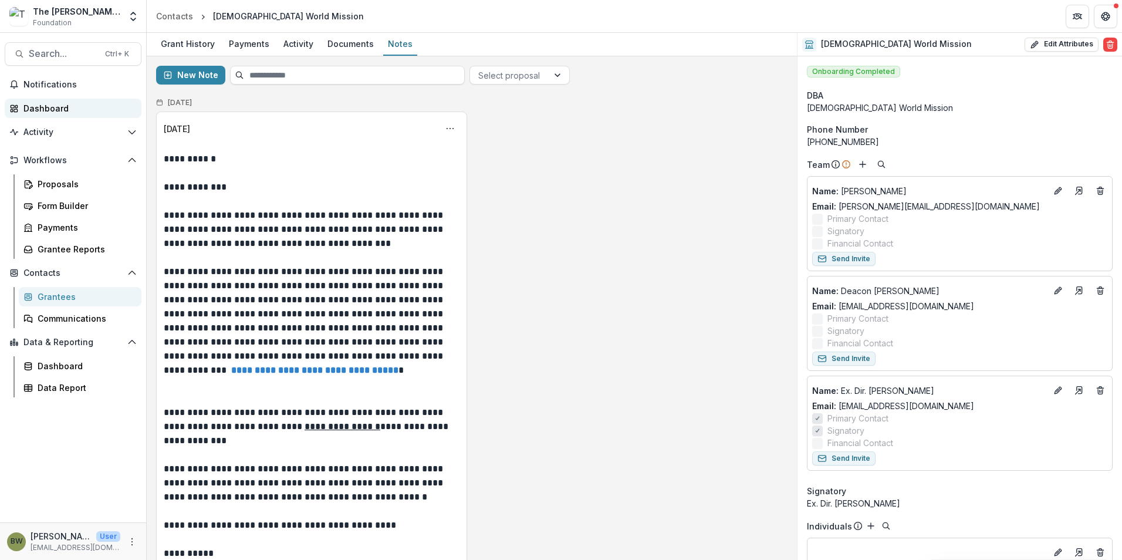
click at [33, 104] on div "Dashboard" at bounding box center [77, 108] width 109 height 12
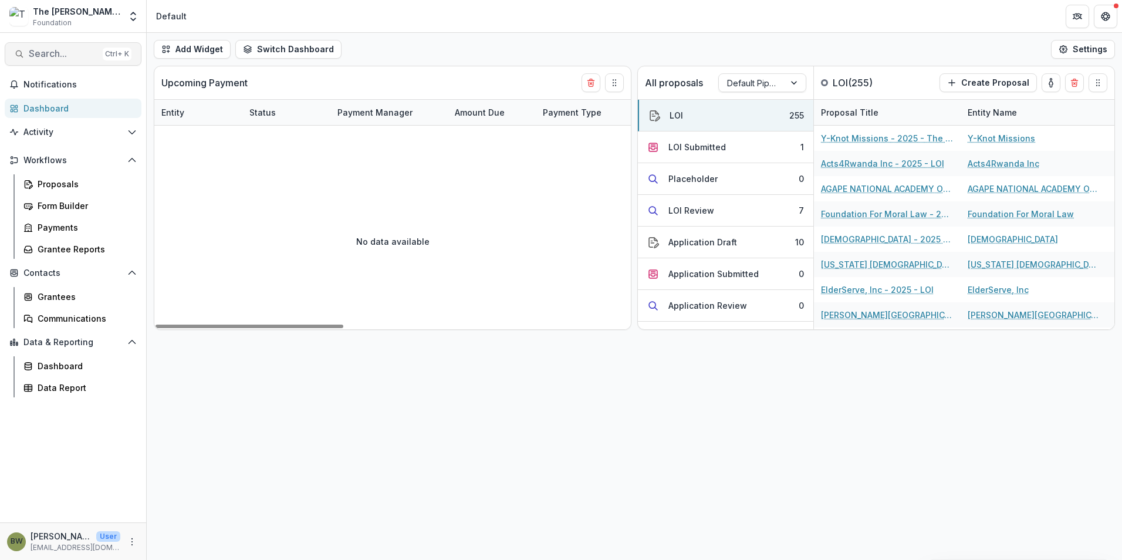
click at [40, 50] on span "Search..." at bounding box center [63, 53] width 69 height 11
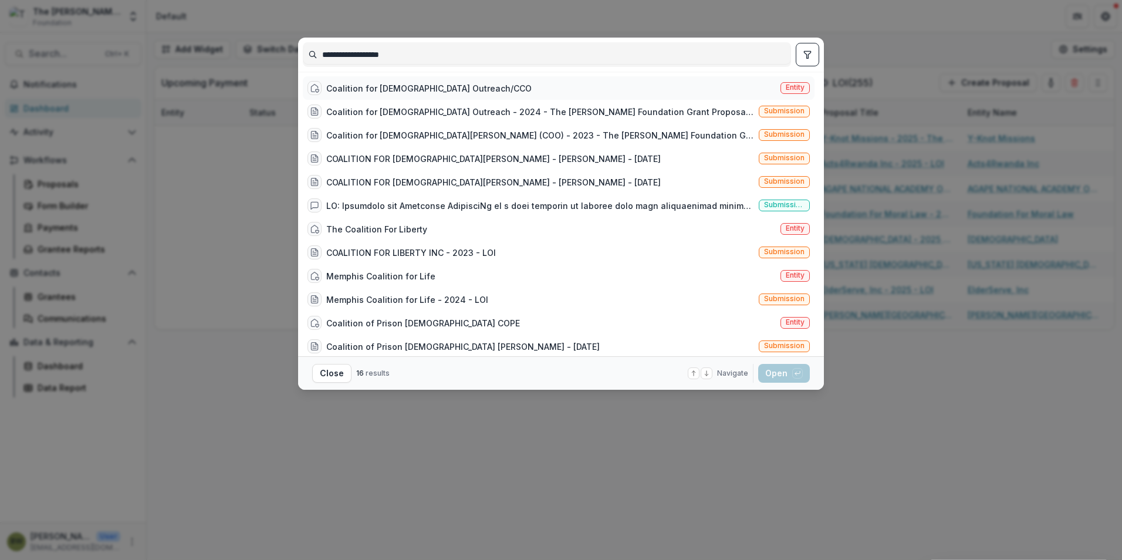
type input "**********"
click at [343, 86] on div "Coalition for [DEMOGRAPHIC_DATA] Outreach/CCO" at bounding box center [428, 88] width 205 height 12
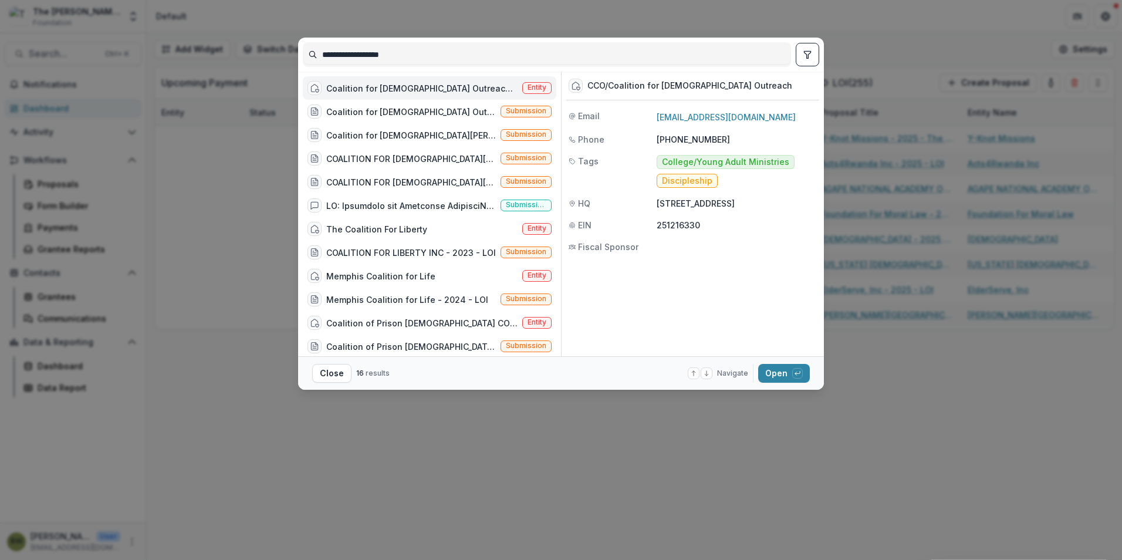
click at [546, 86] on span "Entity" at bounding box center [536, 88] width 29 height 12
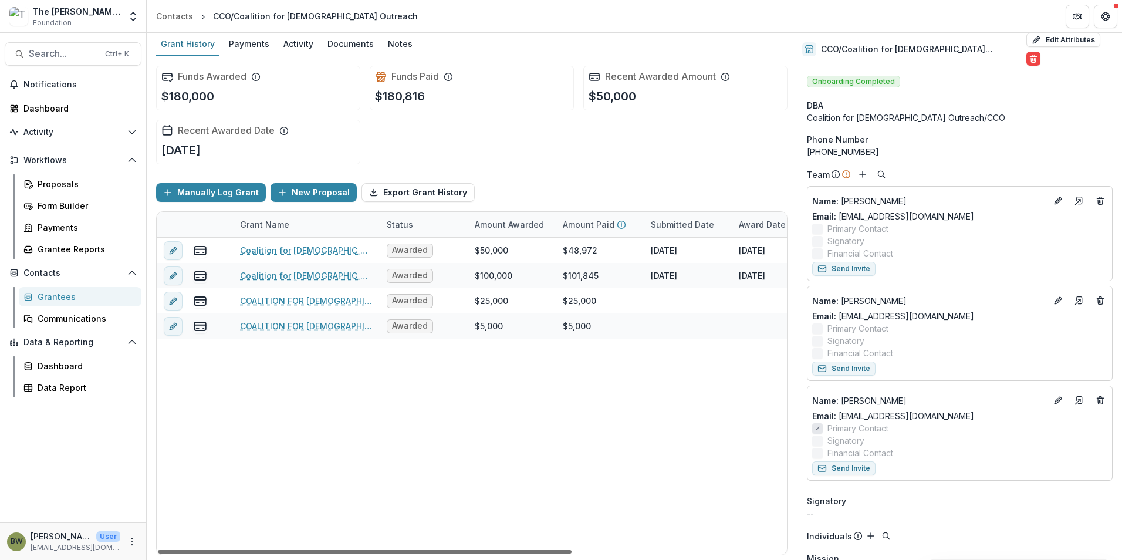
drag, startPoint x: 476, startPoint y: 553, endPoint x: 385, endPoint y: 572, distance: 92.8
click at [385, 553] on div at bounding box center [365, 552] width 414 height 4
drag, startPoint x: 520, startPoint y: 550, endPoint x: 310, endPoint y: 554, distance: 210.6
click at [310, 553] on div at bounding box center [365, 552] width 414 height 4
click at [403, 43] on div "Notes" at bounding box center [400, 43] width 34 height 17
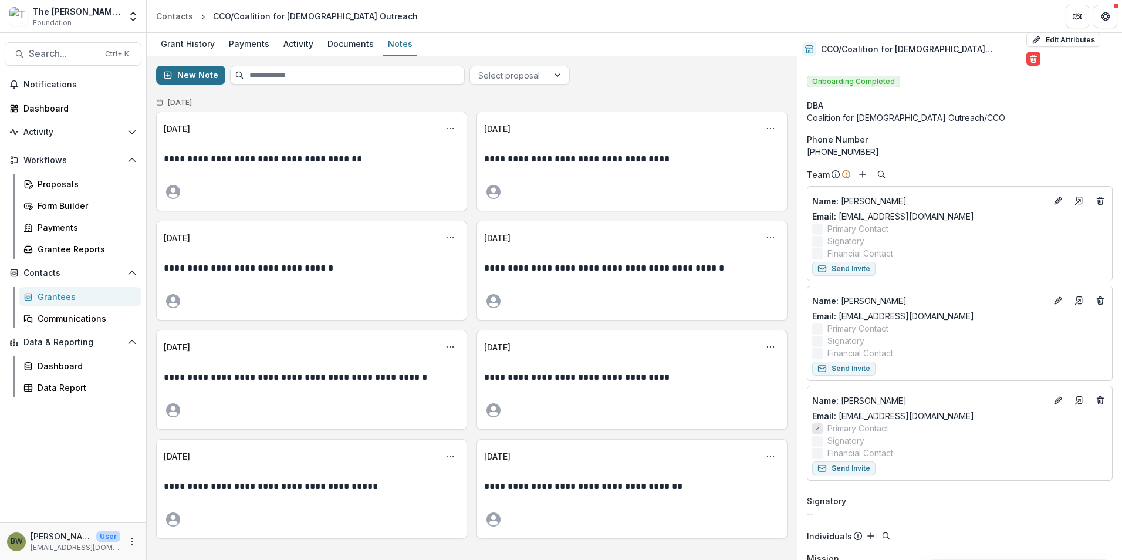
click at [194, 78] on button "New Note" at bounding box center [190, 75] width 69 height 19
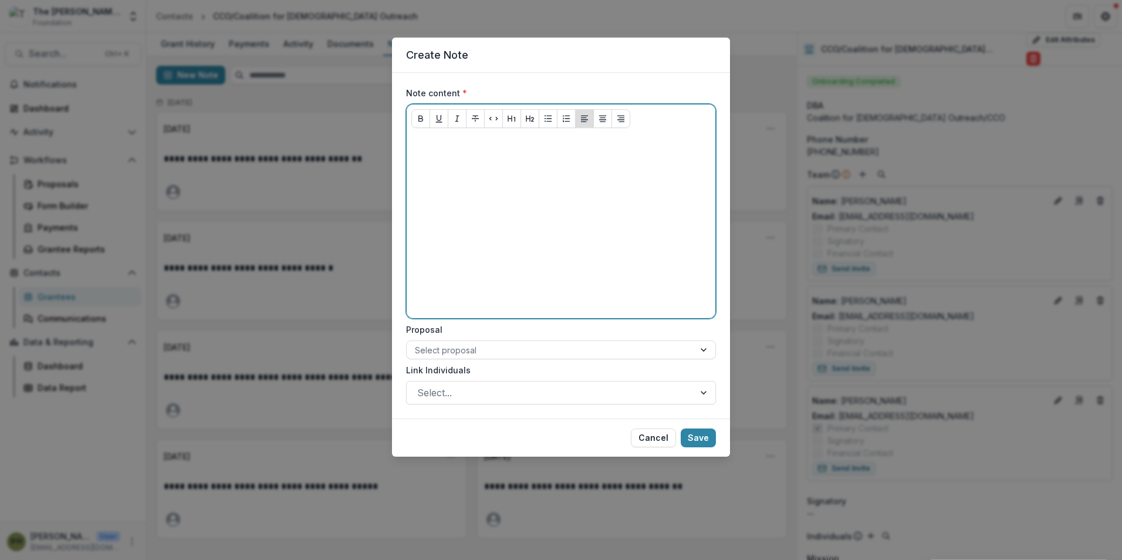
click at [445, 154] on div at bounding box center [560, 225] width 299 height 176
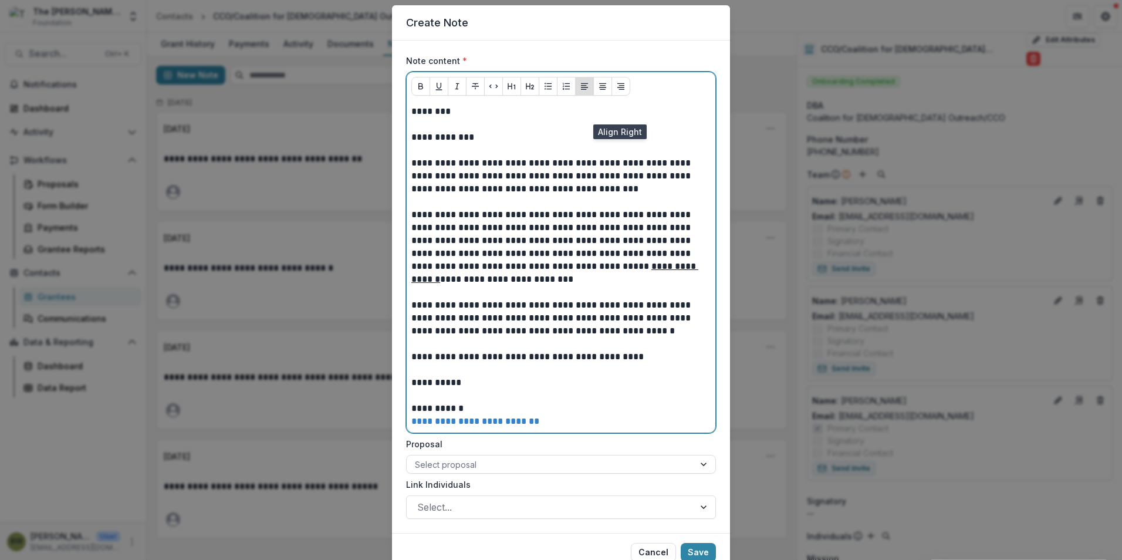
scroll to position [81, 0]
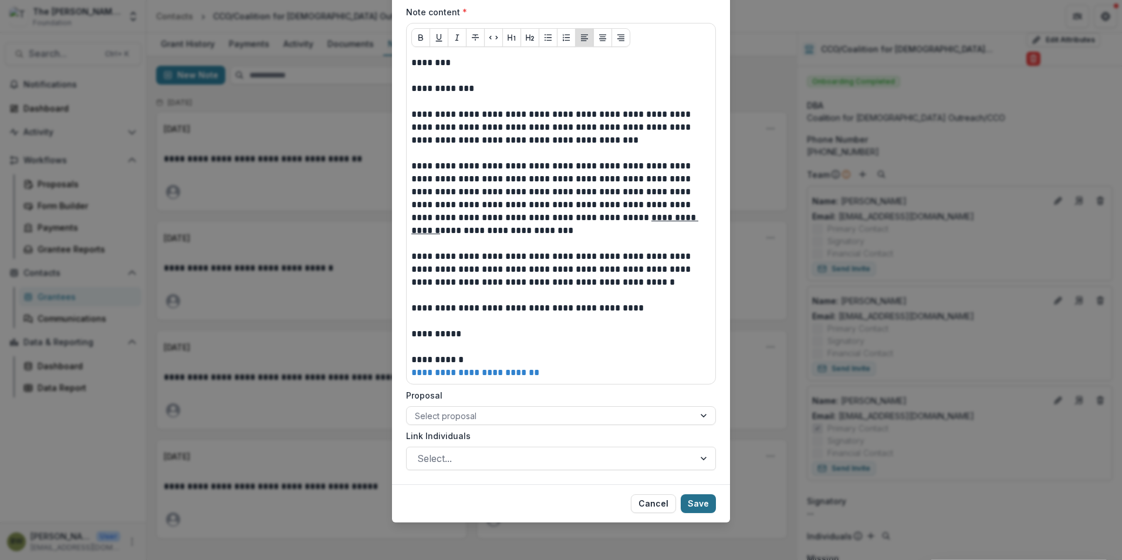
click at [698, 505] on button "Save" at bounding box center [697, 503] width 35 height 19
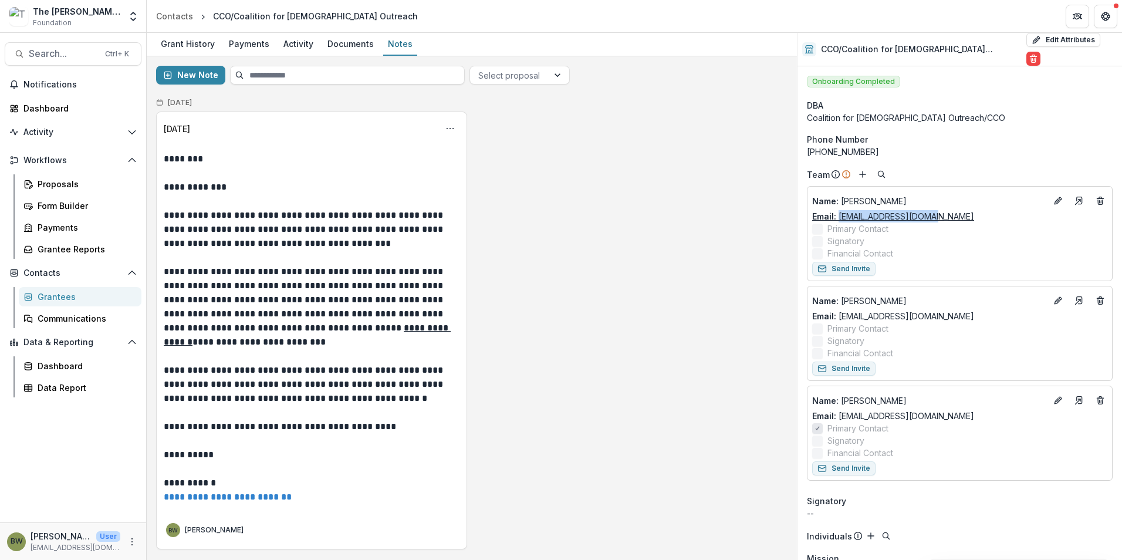
drag, startPoint x: 931, startPoint y: 208, endPoint x: 838, endPoint y: 209, distance: 93.9
click at [838, 210] on div "Email: [EMAIL_ADDRESS][DOMAIN_NAME]" at bounding box center [959, 216] width 295 height 12
copy link "[EMAIL_ADDRESS][DOMAIN_NAME]"
click at [1007, 249] on label "Financial Contact" at bounding box center [959, 253] width 295 height 12
drag, startPoint x: 939, startPoint y: 408, endPoint x: 840, endPoint y: 407, distance: 99.1
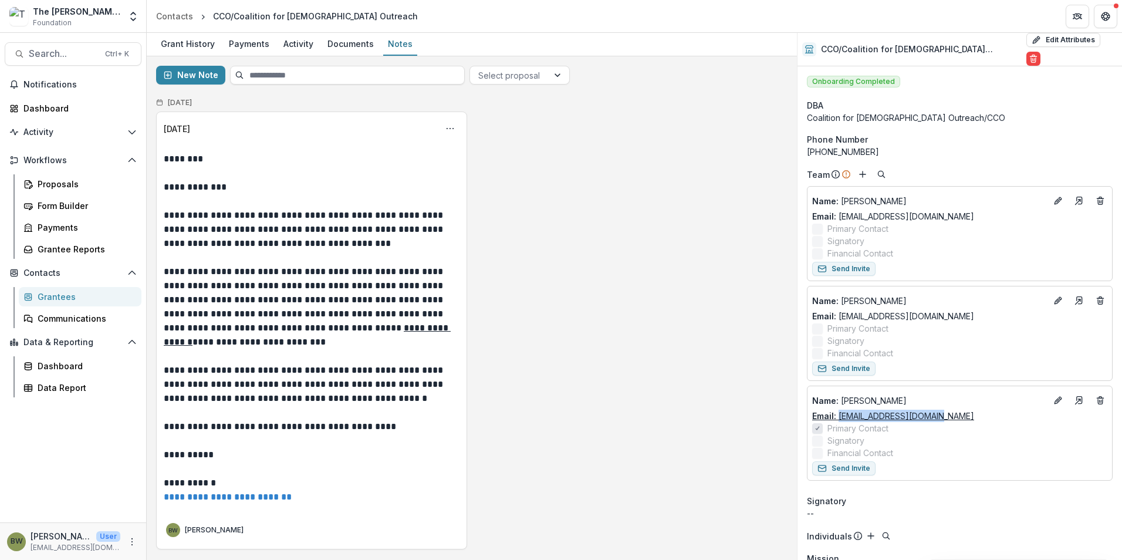
click at [840, 409] on div "Email: [EMAIL_ADDRESS][DOMAIN_NAME]" at bounding box center [959, 415] width 295 height 12
drag, startPoint x: 840, startPoint y: 407, endPoint x: 862, endPoint y: 404, distance: 21.9
copy link "[EMAIL_ADDRESS][DOMAIN_NAME]"
click at [223, 149] on div "**********" at bounding box center [311, 330] width 311 height 438
click at [44, 109] on div "Dashboard" at bounding box center [77, 108] width 109 height 12
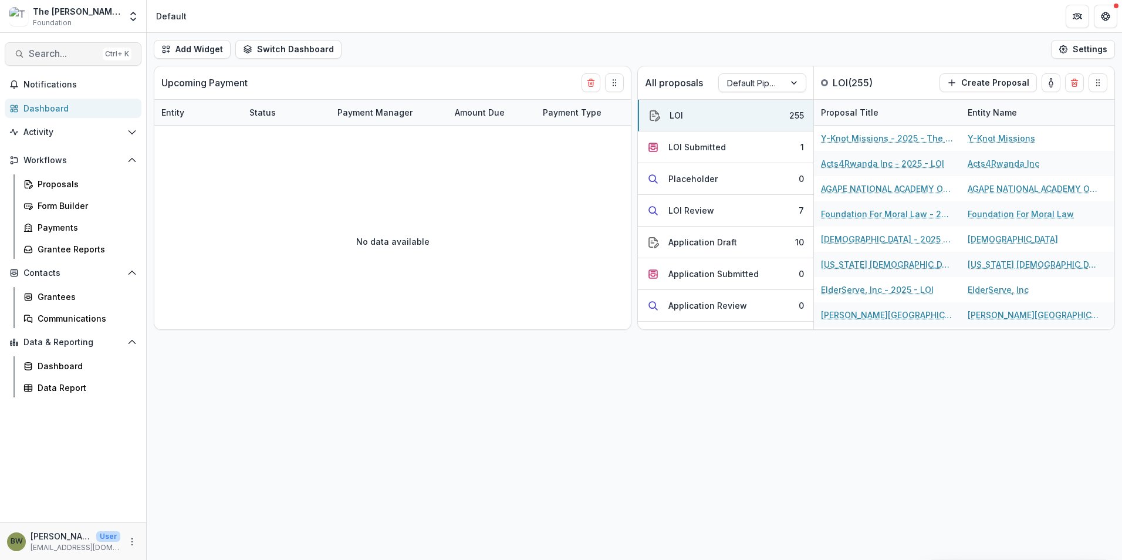
click at [69, 53] on span "Search..." at bounding box center [63, 53] width 69 height 11
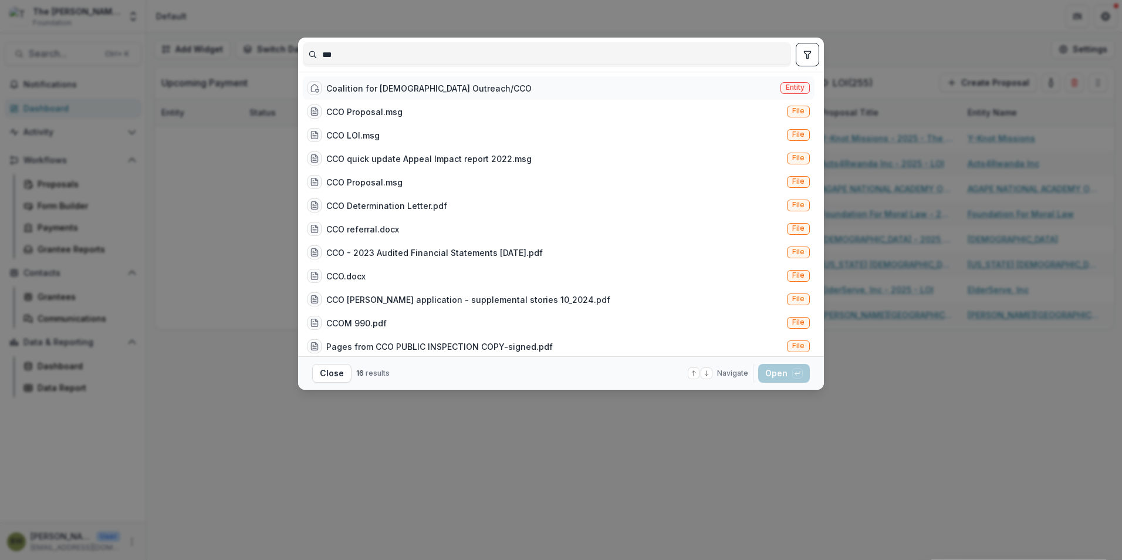
type input "***"
click at [378, 92] on div "Coalition for [DEMOGRAPHIC_DATA] Outreach/CCO" at bounding box center [428, 88] width 205 height 12
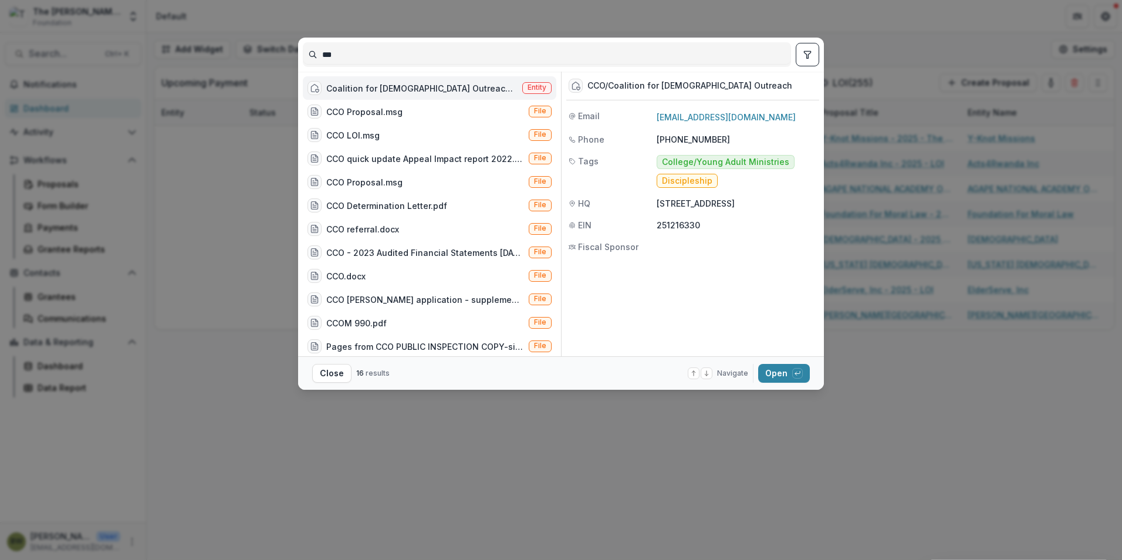
click at [542, 89] on span "Entity" at bounding box center [536, 87] width 19 height 8
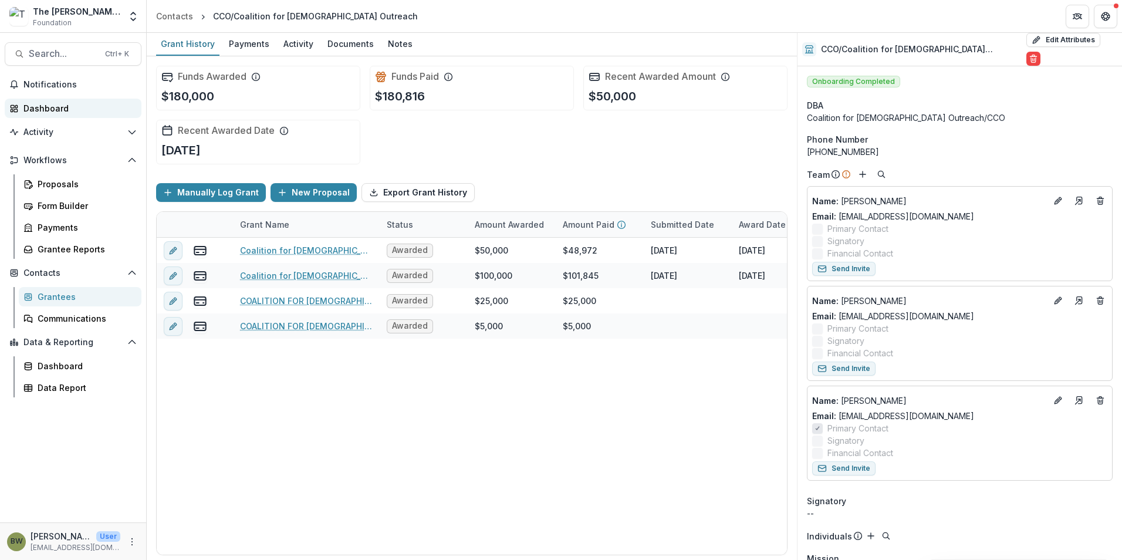
click at [56, 104] on div "Dashboard" at bounding box center [77, 108] width 109 height 12
